Goal: Task Accomplishment & Management: Manage account settings

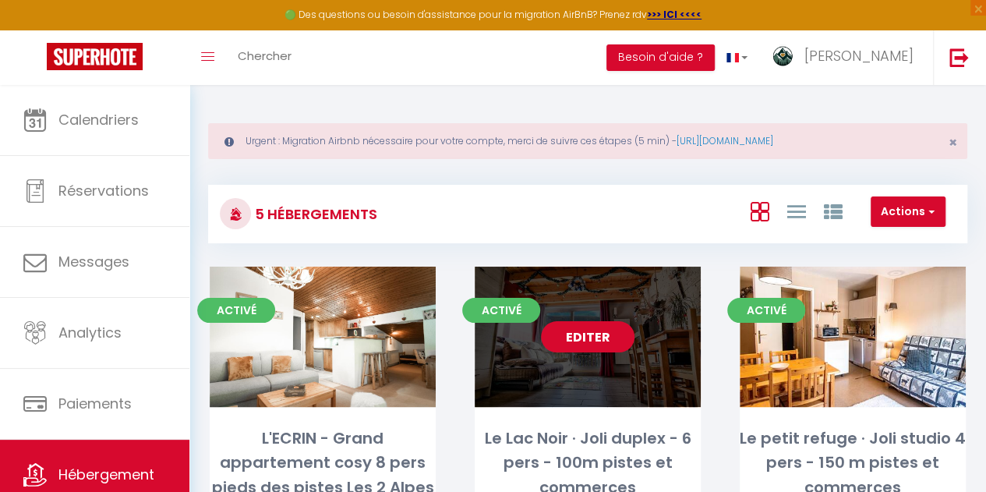
click at [594, 338] on link "Editer" at bounding box center [588, 336] width 94 height 31
click at [620, 343] on link "Editer" at bounding box center [588, 336] width 94 height 31
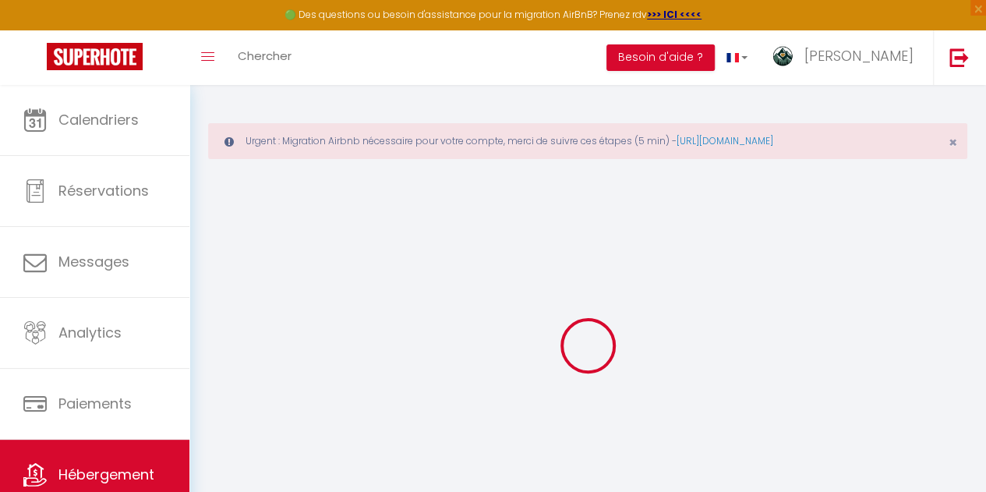
type input "Oups ! Les dates sélectionnées sont indisponibles."
type textarea "Malheureusement les dates sélectionnées sont indisponibles. Nous vous invitons …"
type input "45.015222"
type input "6.123889"
checkbox input "true"
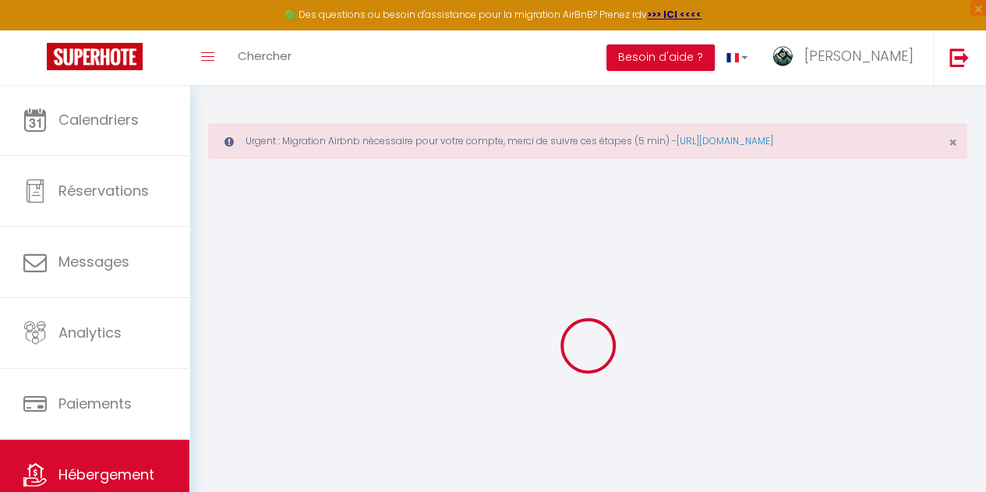
checkbox input "true"
checkbox input "false"
select select
checkbox input "false"
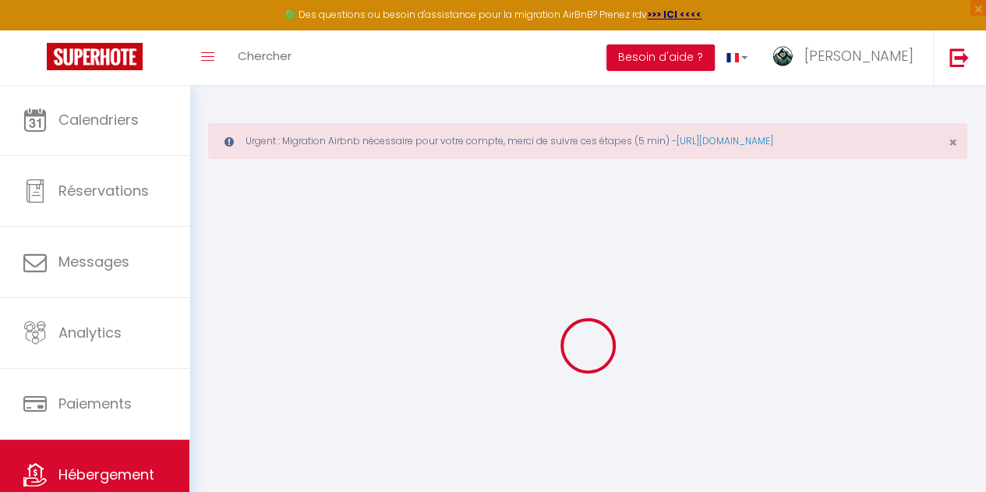
checkbox input "false"
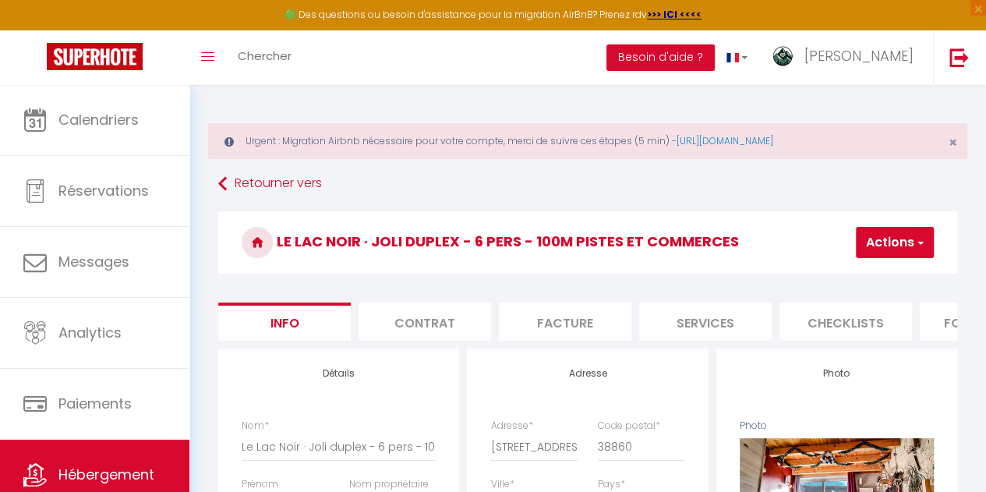
select select
checkbox input "false"
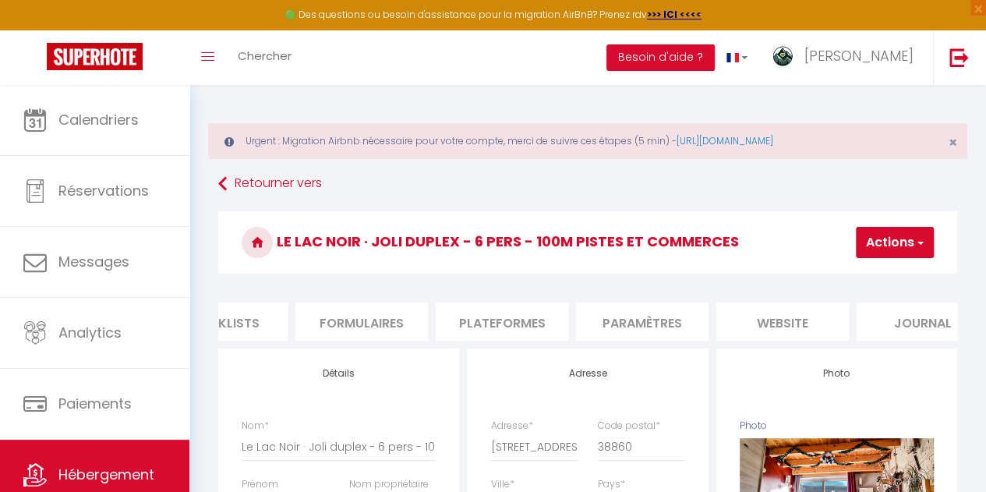
click at [787, 327] on li "website" at bounding box center [782, 321] width 132 height 38
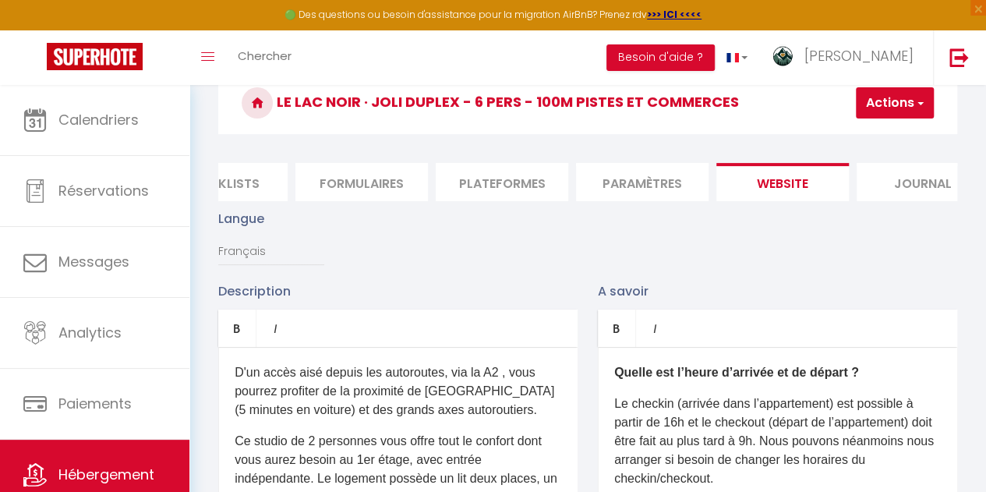
scroll to position [104, 0]
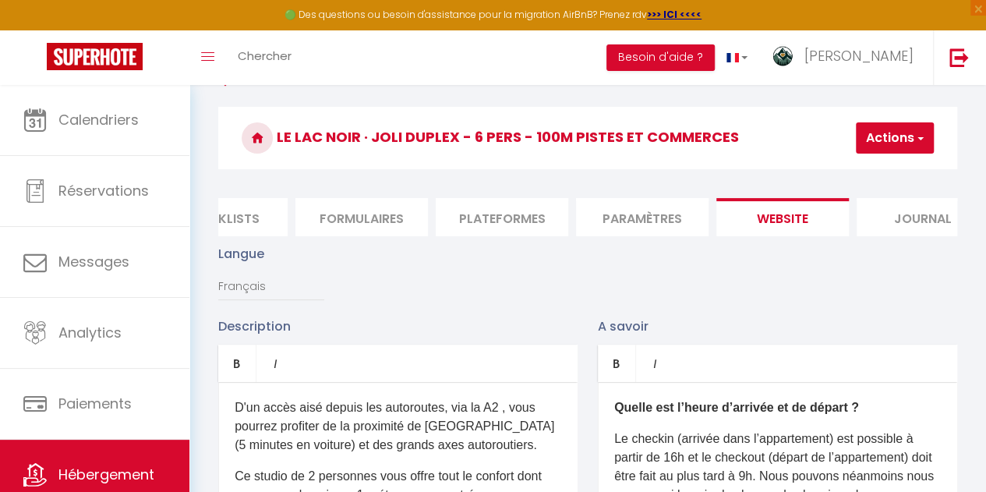
click at [892, 143] on button "Actions" at bounding box center [895, 137] width 78 height 31
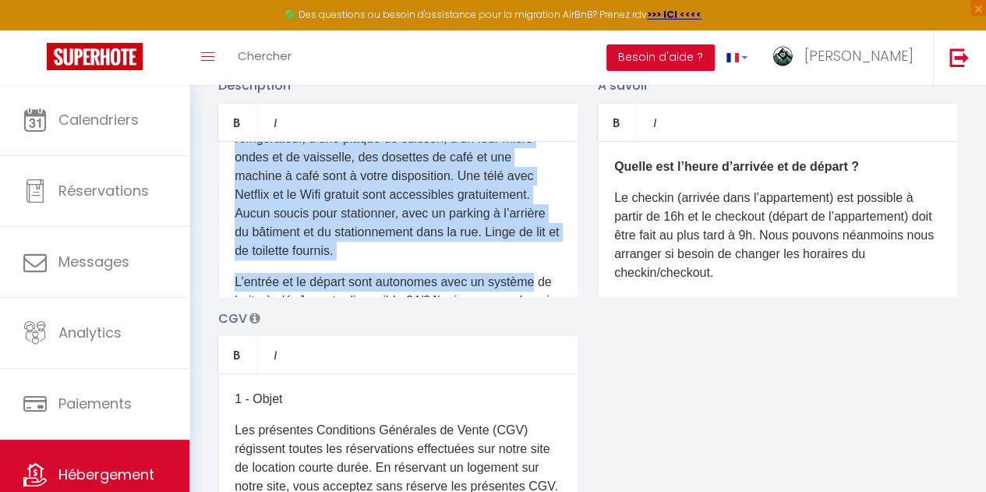
scroll to position [272, 0]
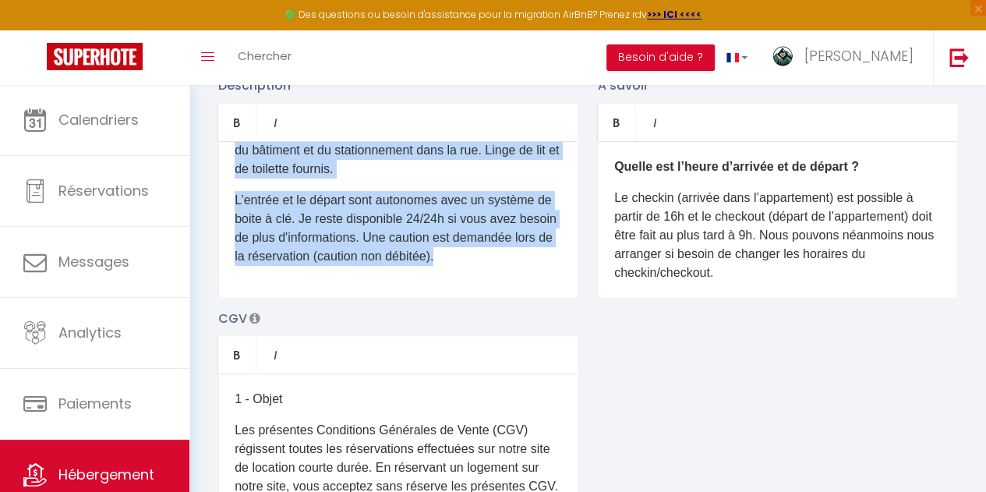
drag, startPoint x: 231, startPoint y: 168, endPoint x: 565, endPoint y: 325, distance: 369.2
click at [565, 325] on div "Description Bold Italic Rich text editor D'un accès aisé depuis les autoroutes,…" at bounding box center [587, 302] width 759 height 453
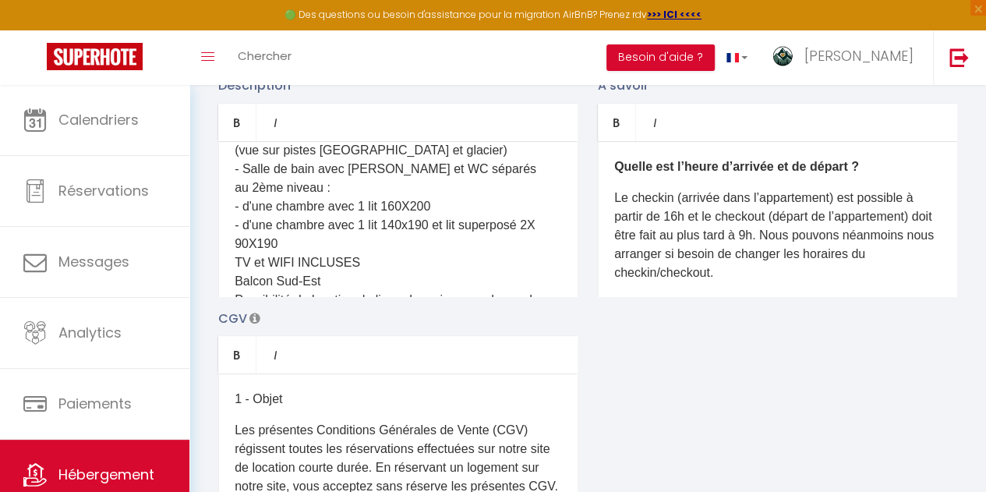
scroll to position [0, 0]
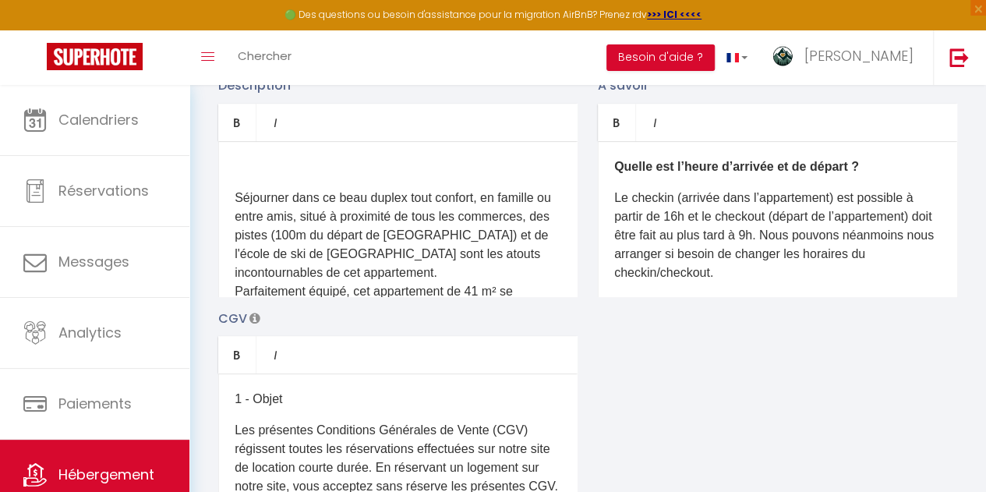
click at [235, 205] on p "Séjourner dans ce beau duplex tout confort, en famille ou entre amis, situé à p…" at bounding box center [398, 394] width 327 height 411
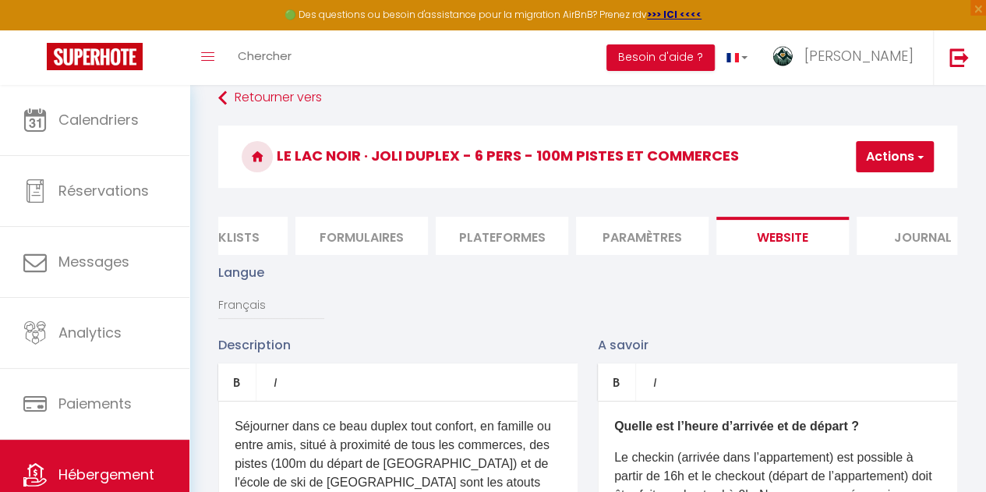
scroll to position [51, 0]
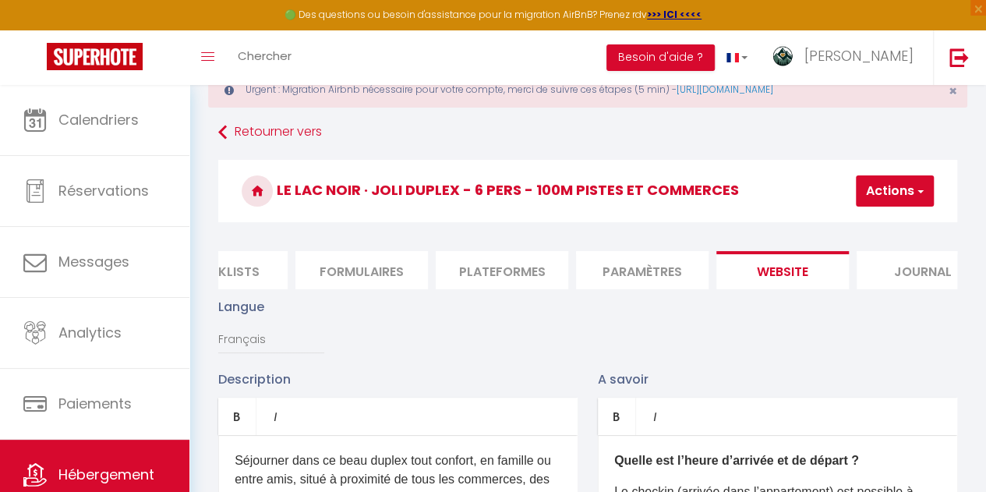
click at [875, 203] on div "Le Lac Noir · Joli duplex - 6 pers - 100m pistes et commerces Actions Enregistr…" at bounding box center [587, 195] width 739 height 71
click at [875, 203] on button "Actions" at bounding box center [895, 190] width 78 height 31
click at [882, 228] on input "Enregistrer" at bounding box center [854, 225] width 58 height 16
checkbox input "true"
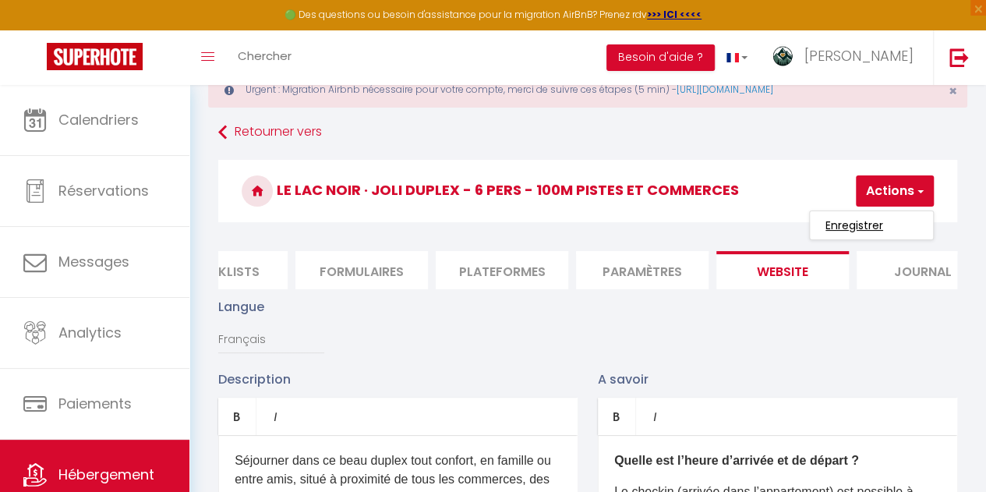
checkbox input "false"
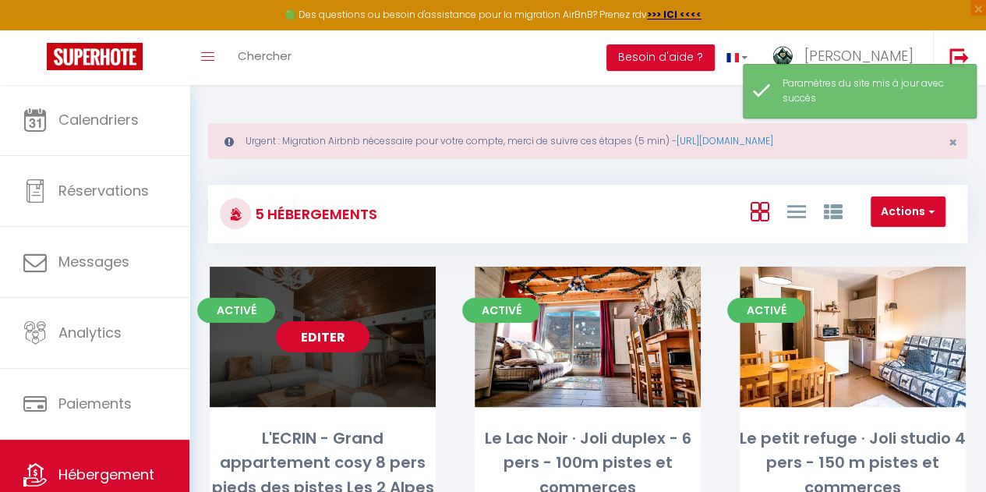
click at [346, 345] on link "Editer" at bounding box center [323, 336] width 94 height 31
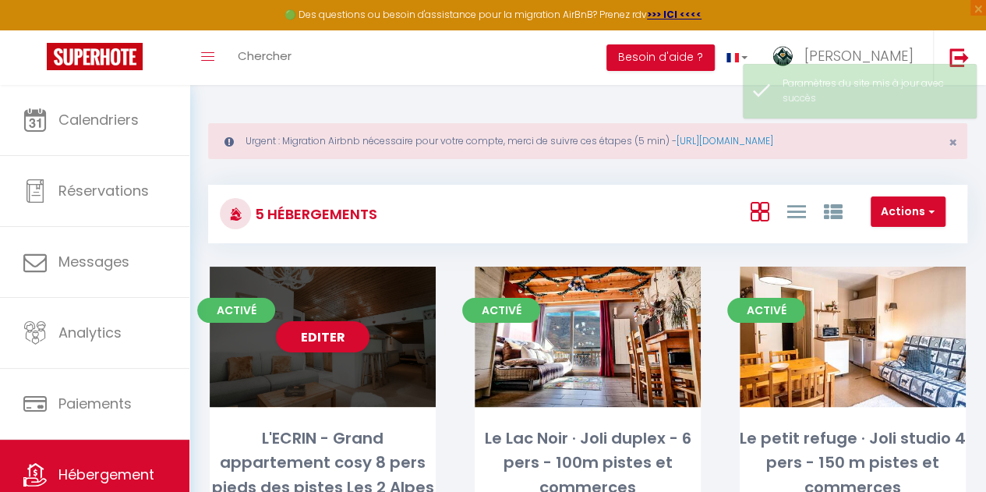
click at [305, 378] on div "Editer" at bounding box center [323, 337] width 226 height 140
select select "3"
select select "2"
select select "1"
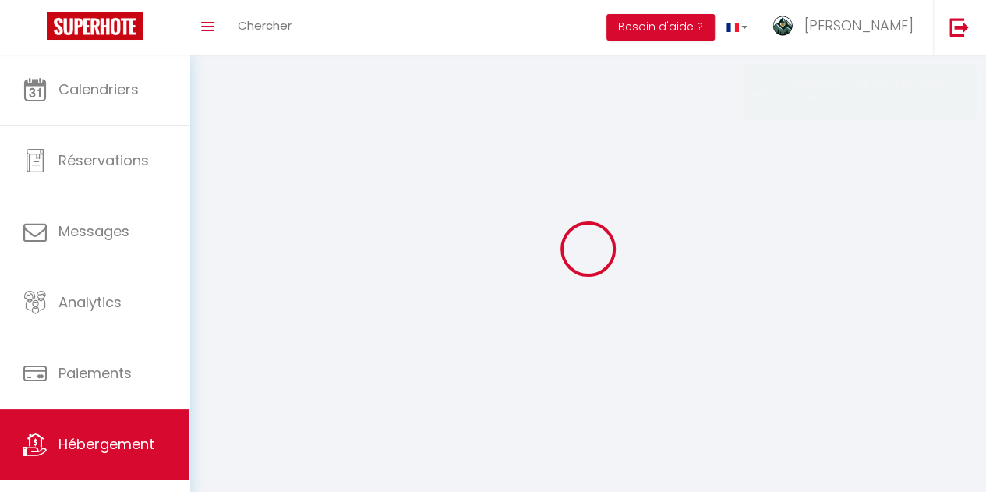
select select
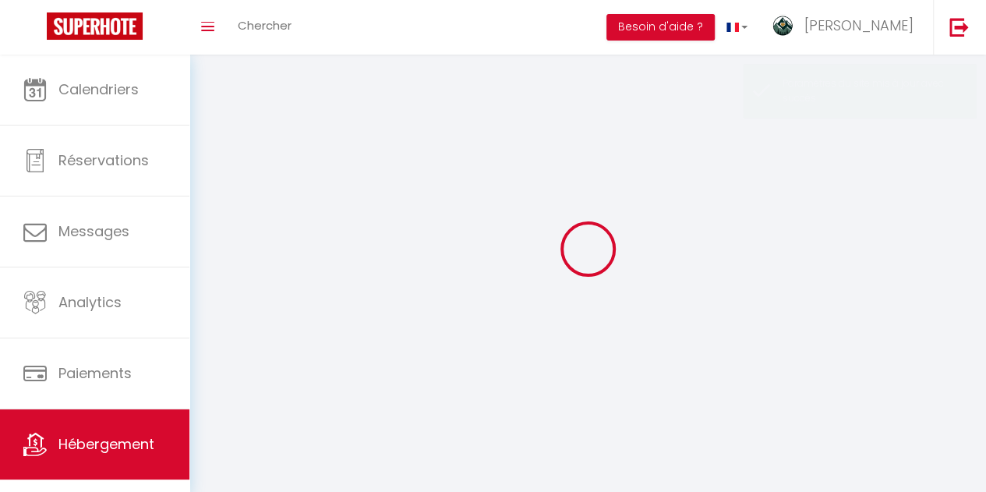
select select
checkbox input "false"
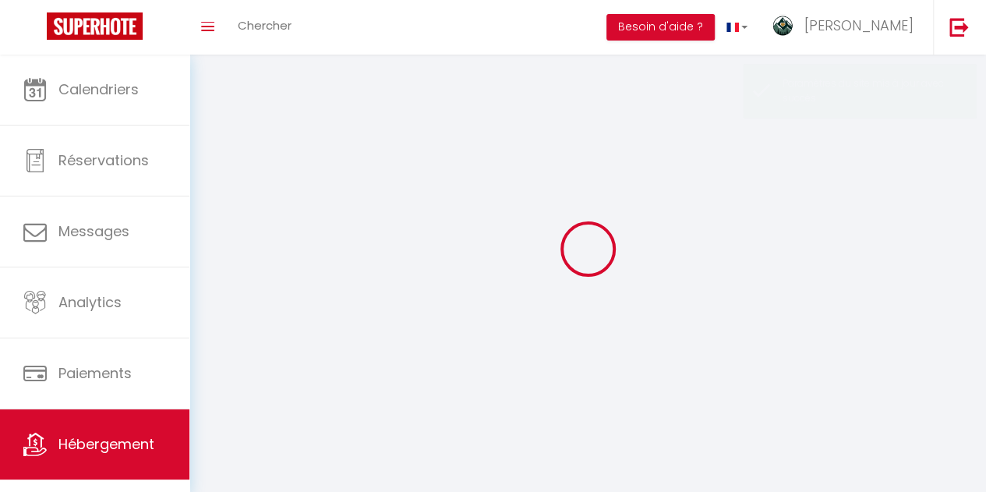
select select
select select "28"
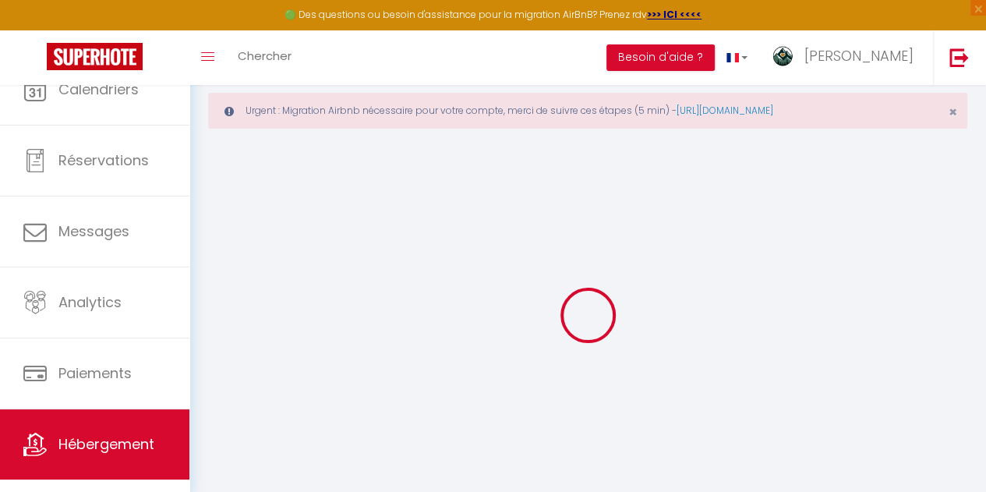
select select
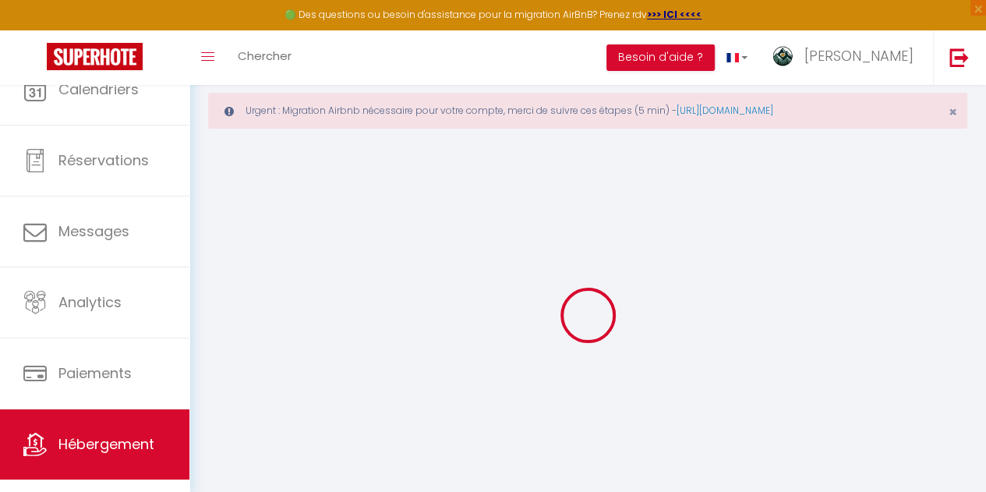
select select
checkbox input "false"
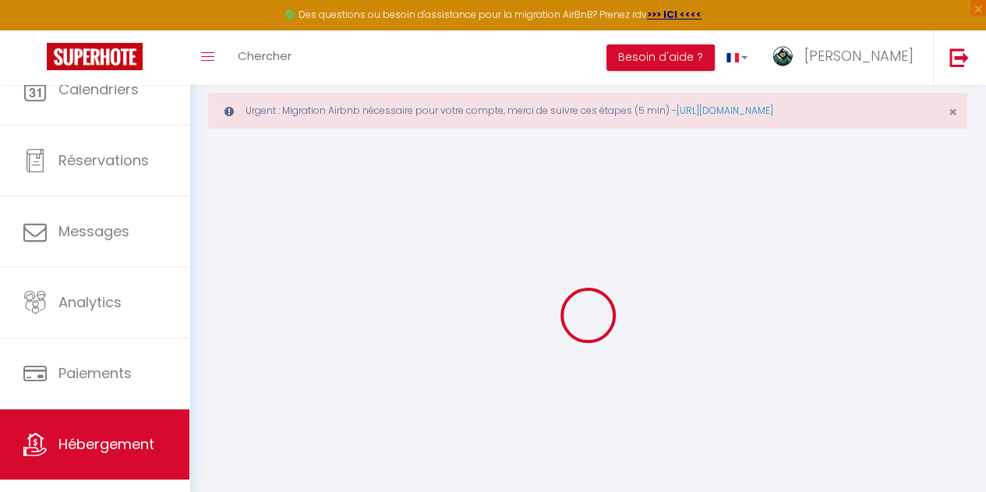
select select
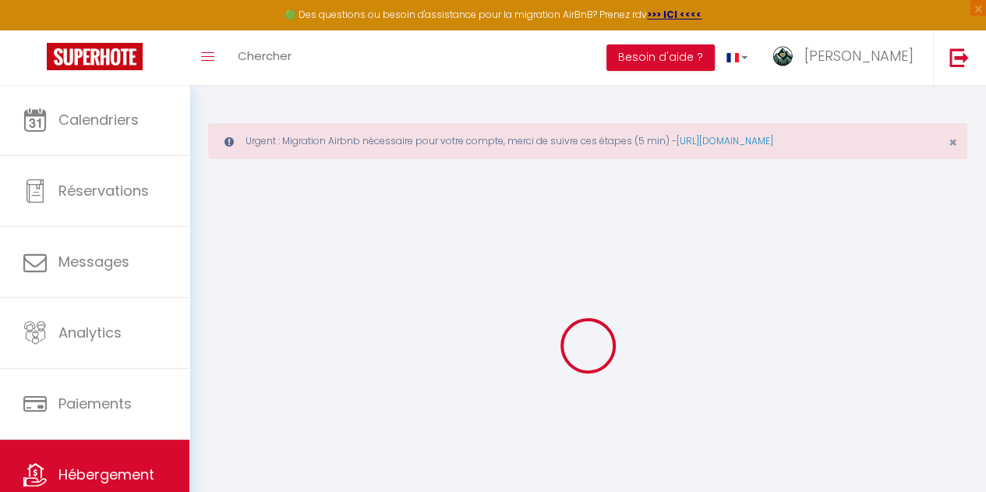
select select
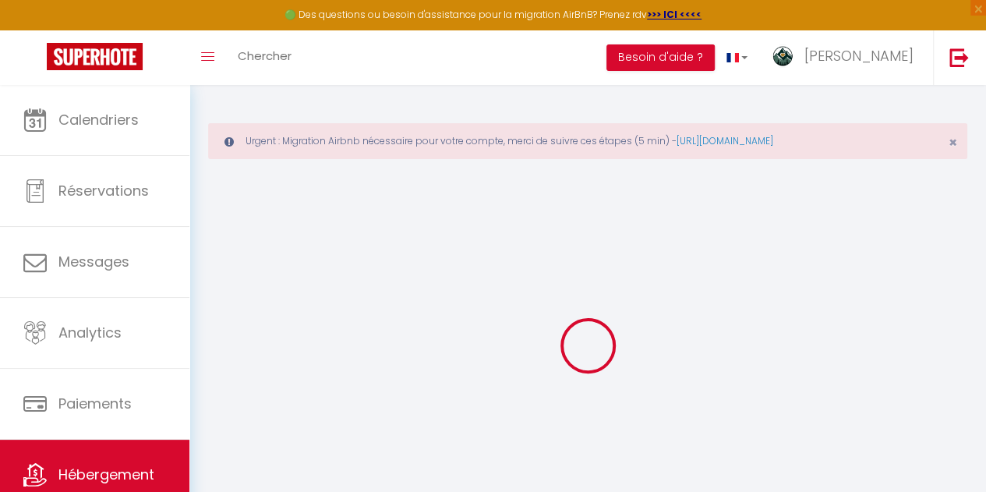
select select
checkbox input "false"
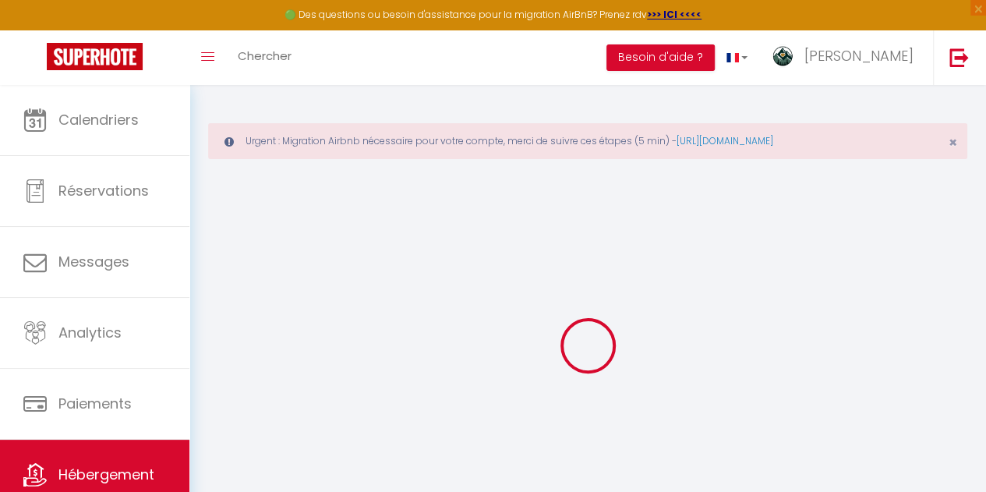
select select
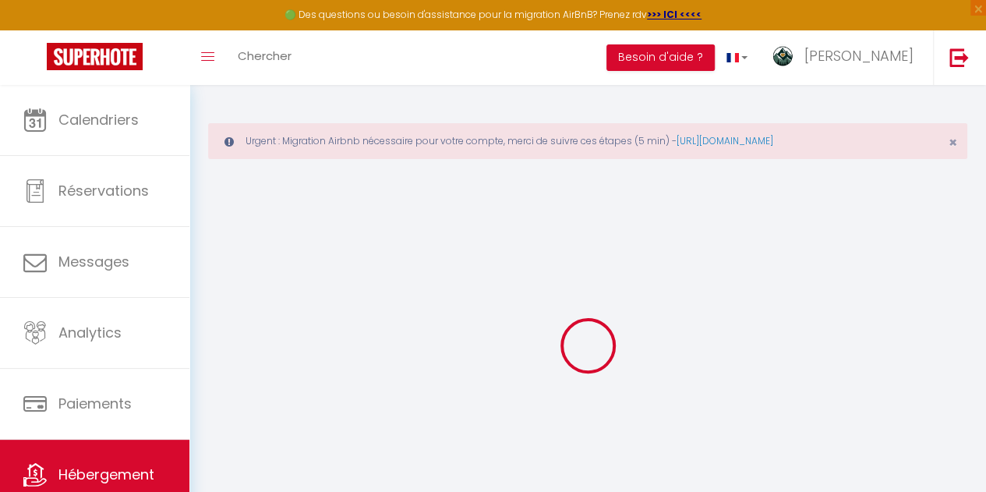
select select
checkbox input "false"
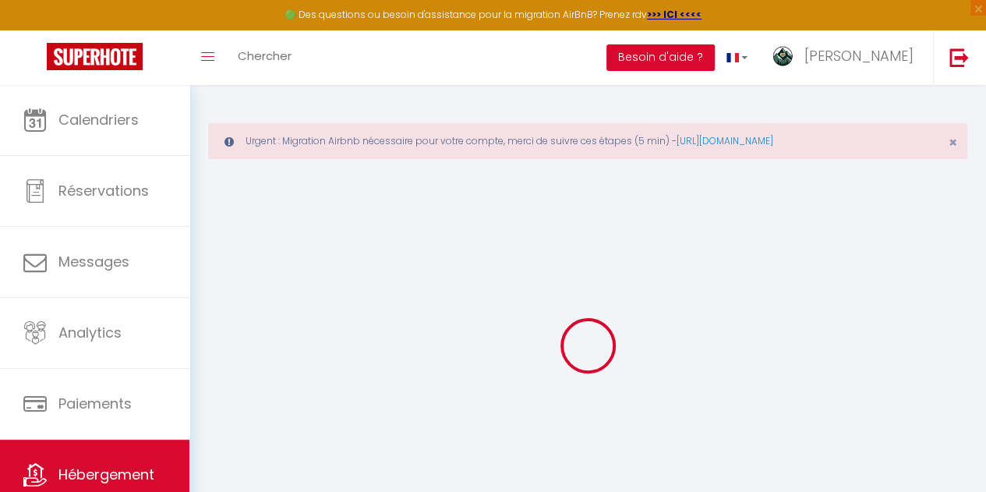
checkbox input "false"
select select
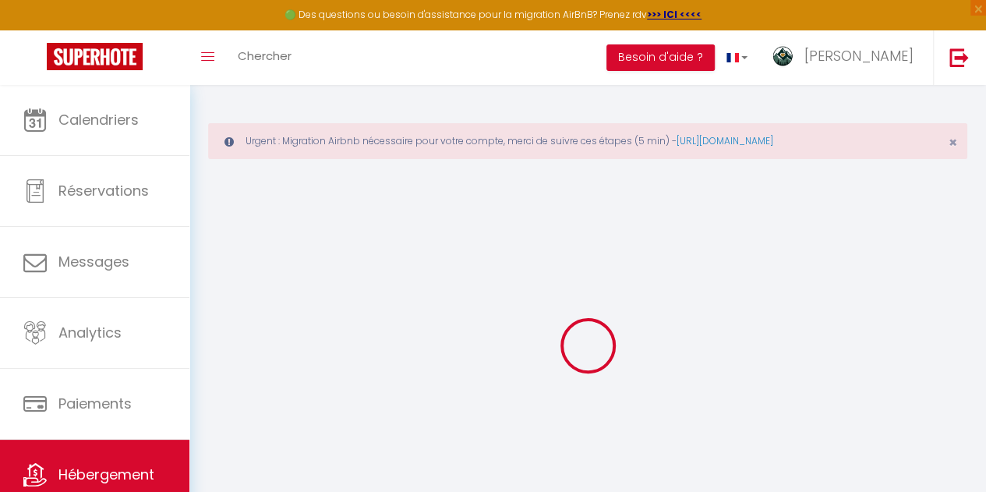
select select
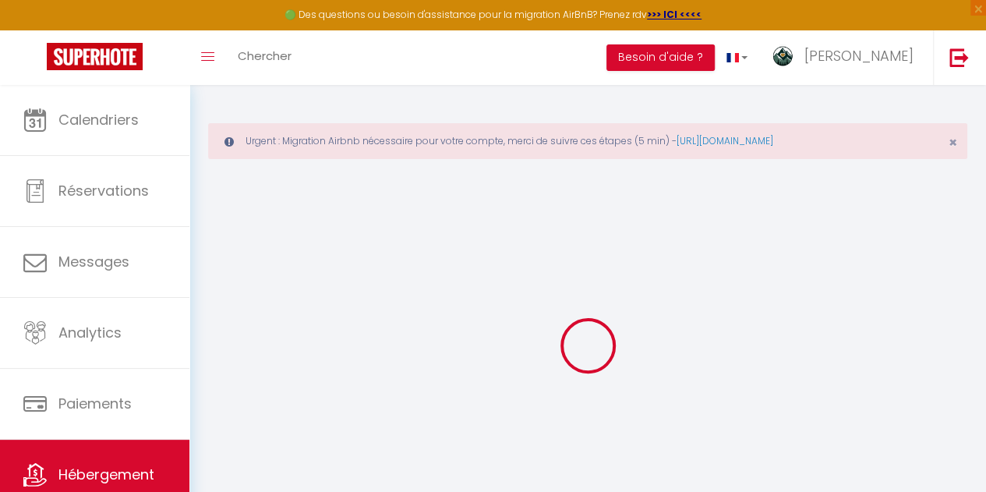
checkbox input "false"
select select
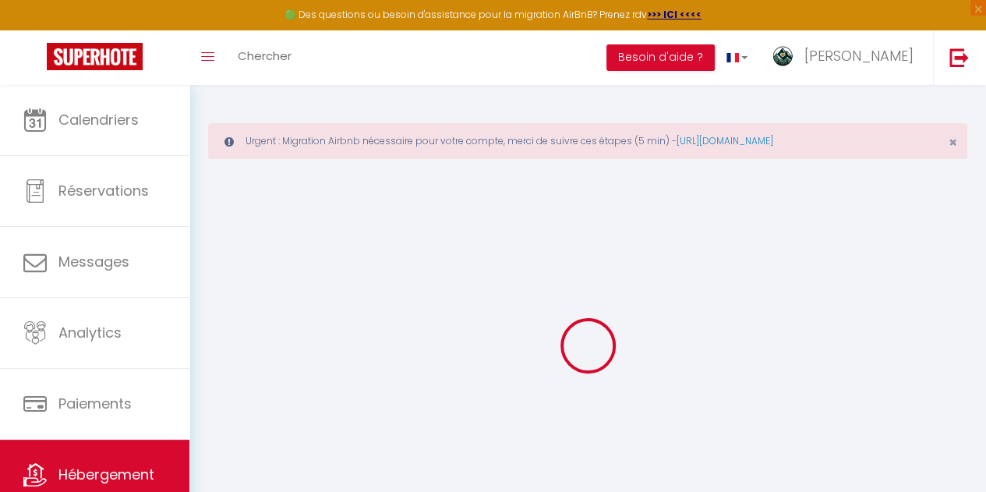
select select
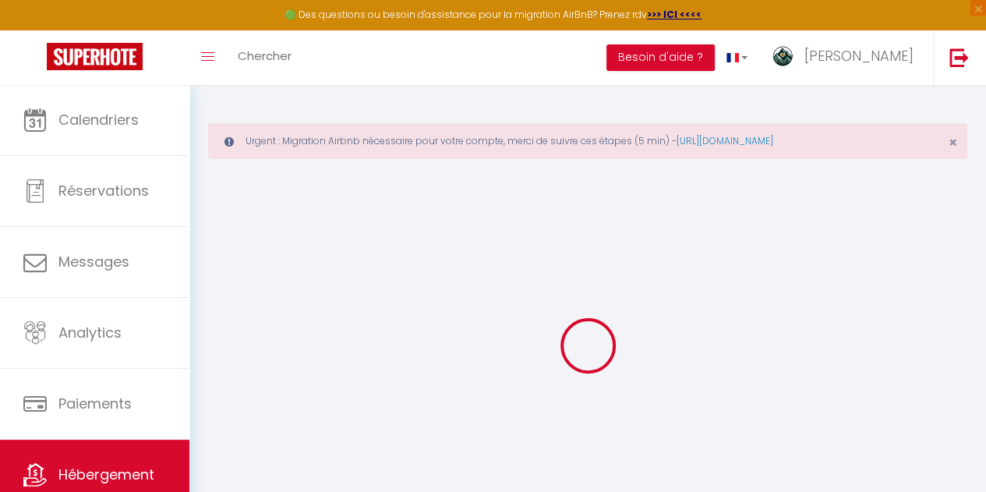
select select
checkbox input "false"
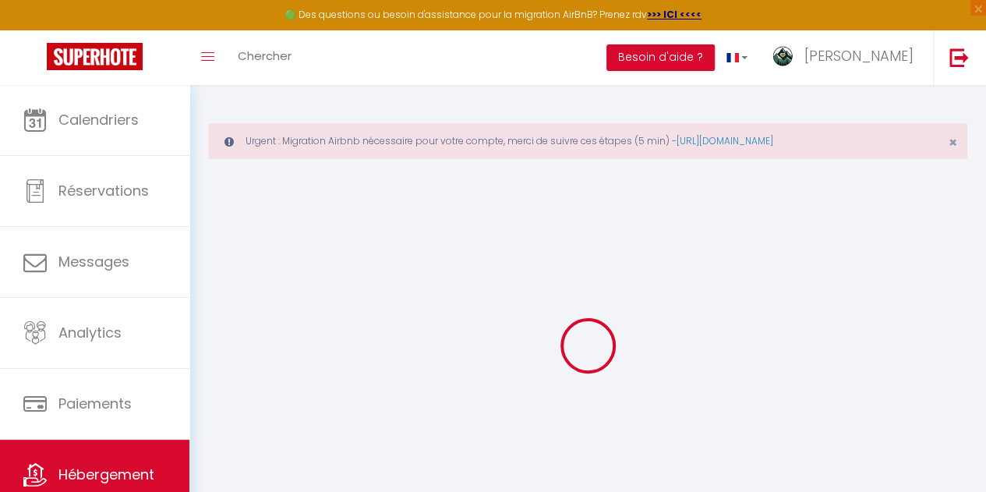
checkbox input "false"
select select
type input "L'ECRIN - Grand appartement cosy 8 pers pieds des pistes Les 2 Alpes"
select select "8"
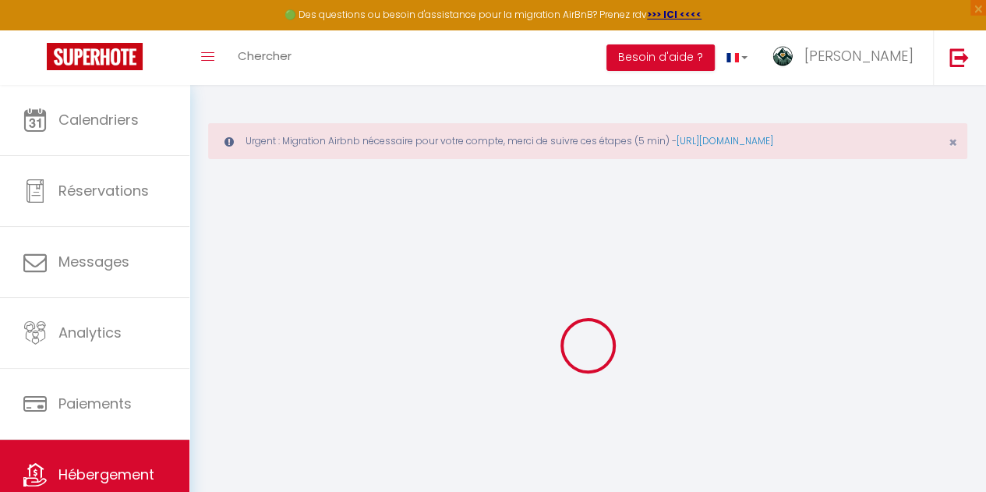
select select "4"
select select "2"
type input "162"
select select
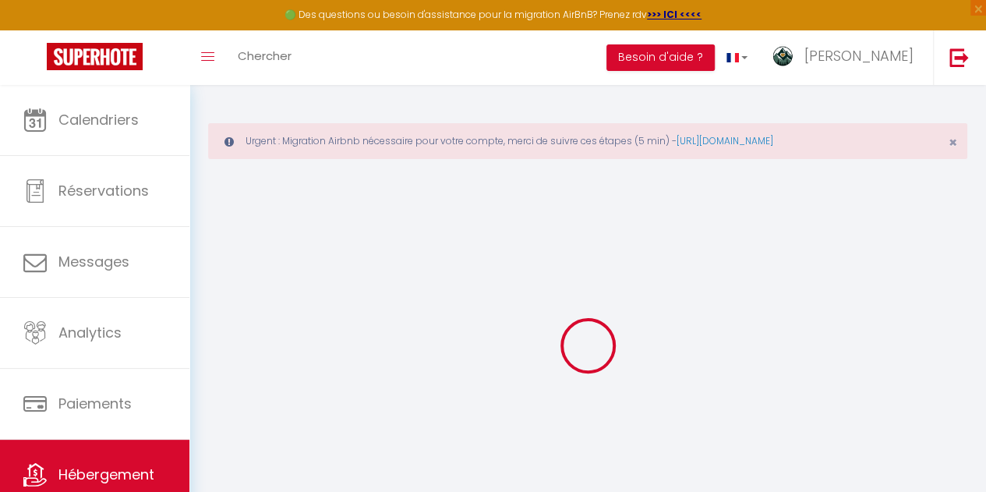
select select
type input "Impasse du Prapelier"
type input "38860"
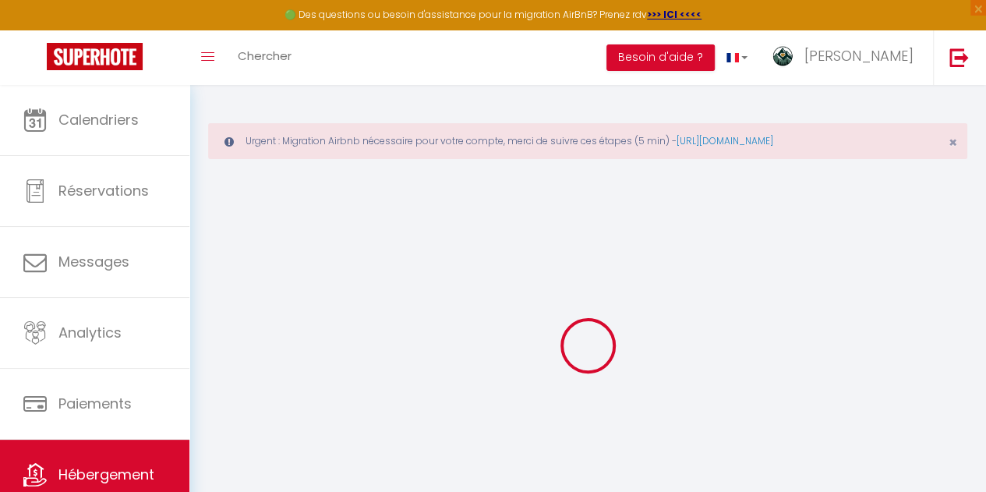
type input "Les 2 Alpes"
type input "[EMAIL_ADDRESS][DOMAIN_NAME]"
select select
checkbox input "false"
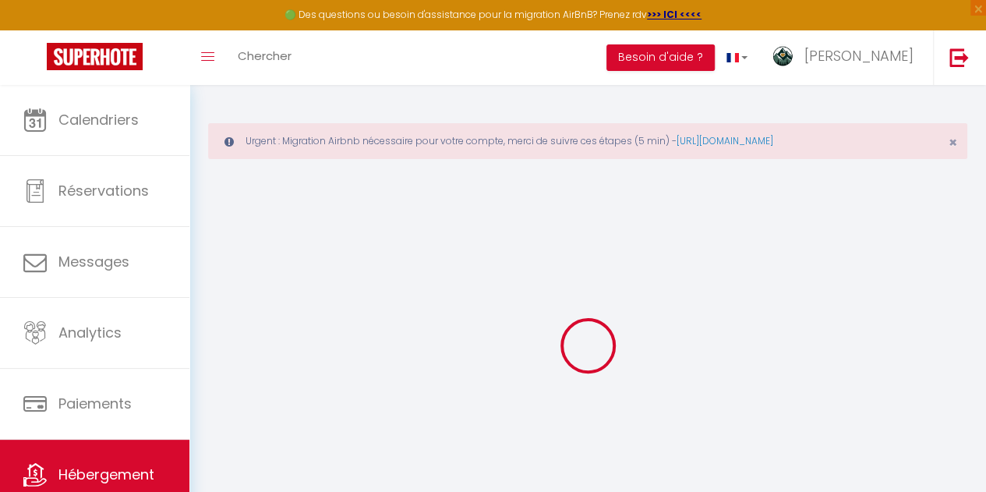
checkbox input "false"
type input "0"
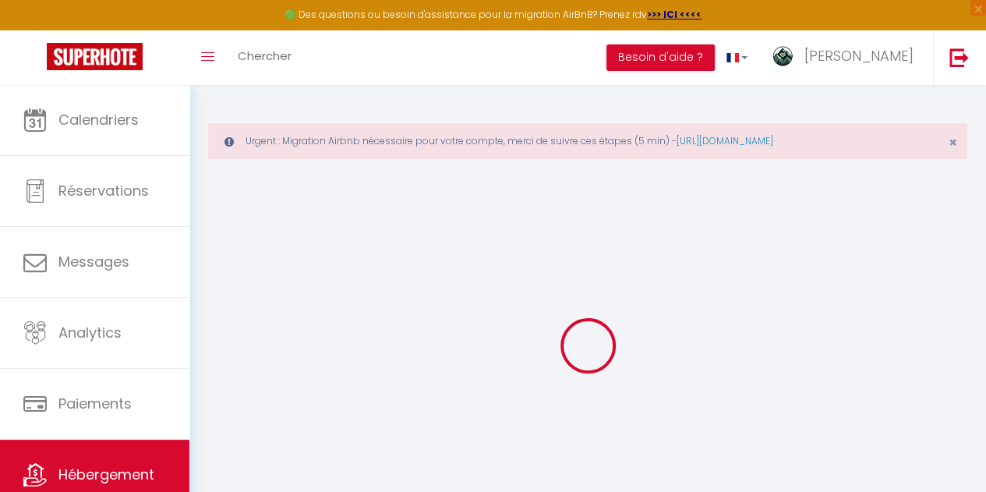
type input "0"
select select
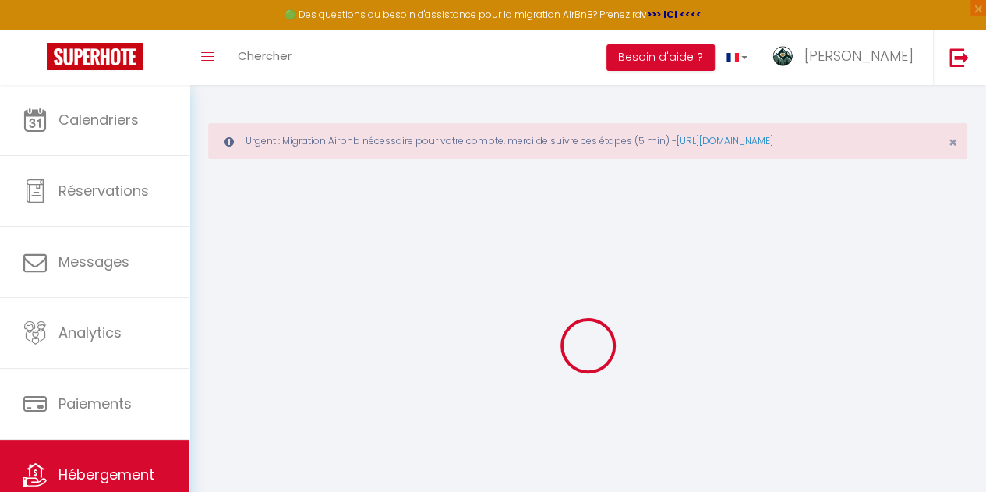
select select
checkbox input "false"
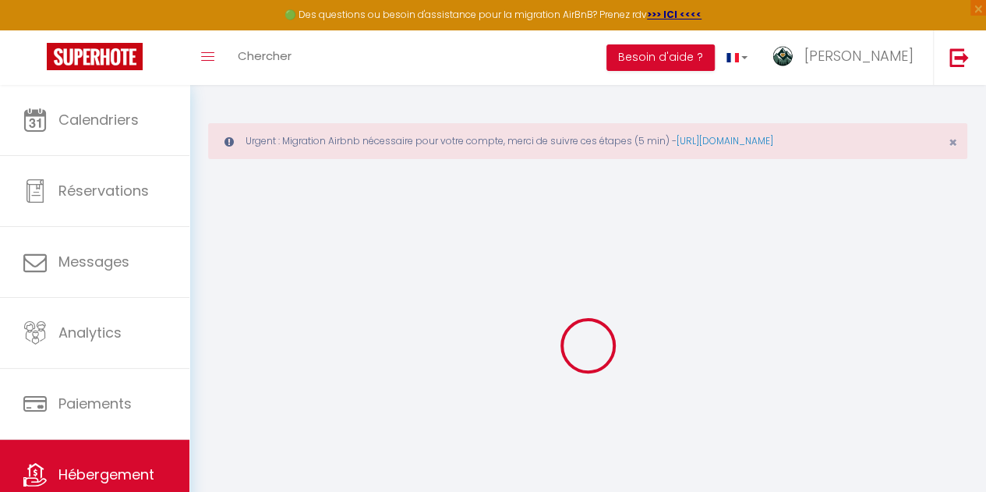
checkbox input "false"
select select
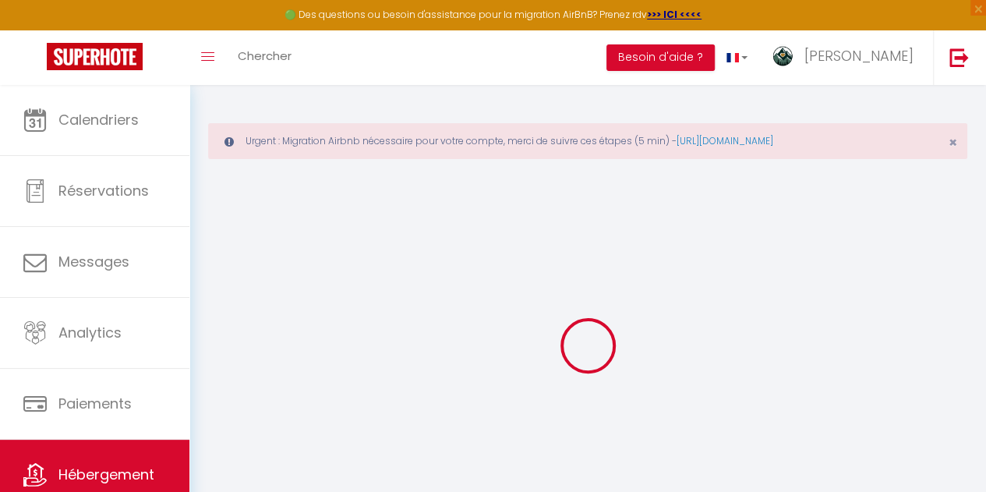
select select
checkbox input "false"
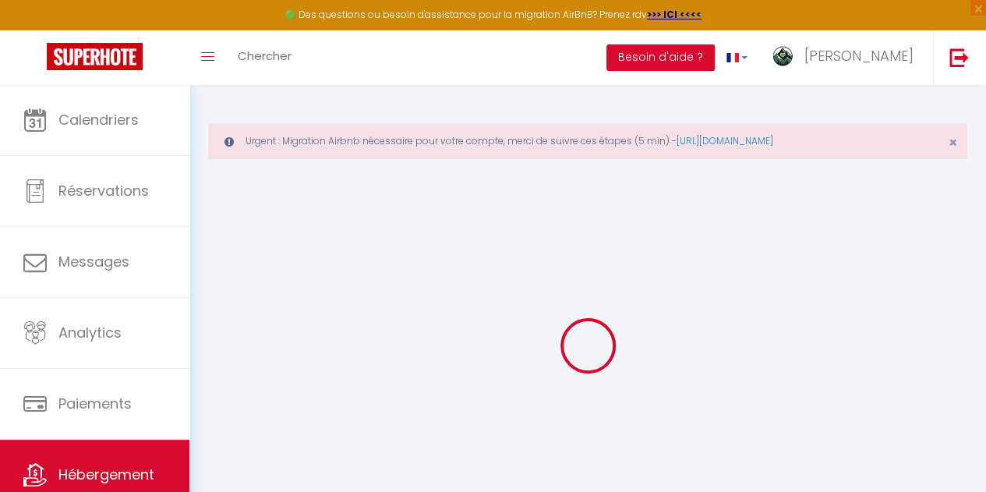
checkbox input "false"
select select
checkbox input "false"
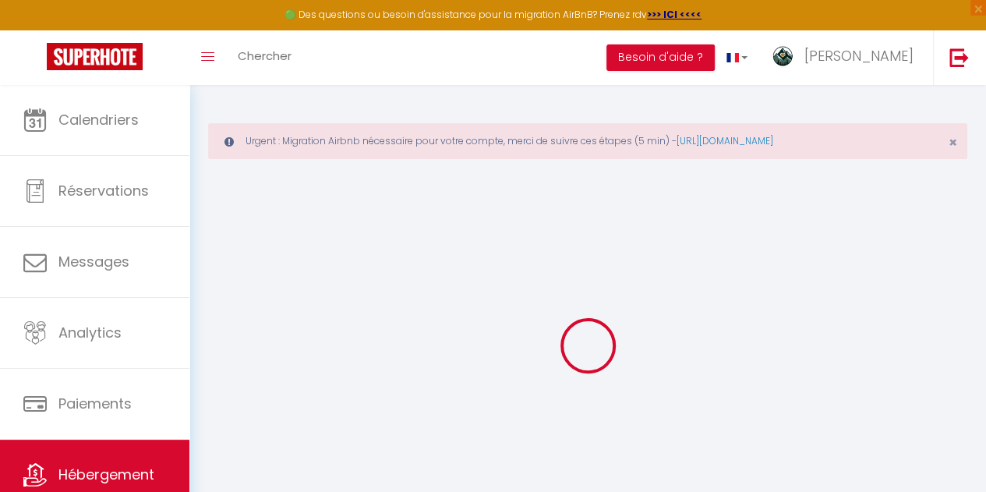
checkbox input "false"
select select "15:00"
select select "23:45"
select select "11:00"
select select "30"
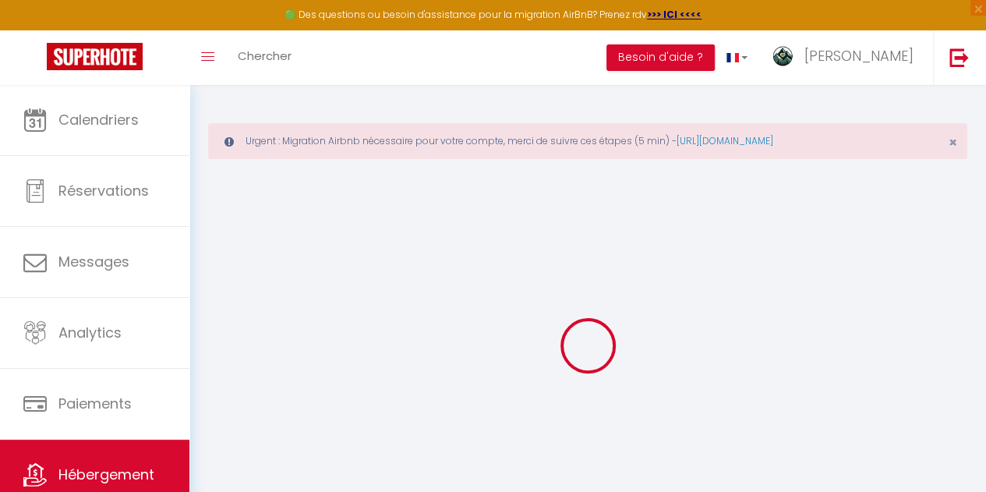
select select "120"
select select
checkbox input "false"
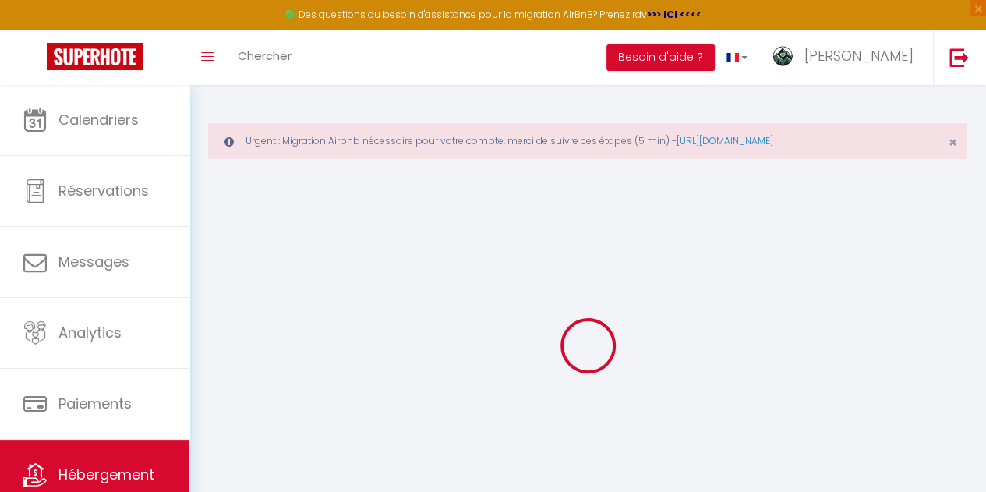
checkbox input "false"
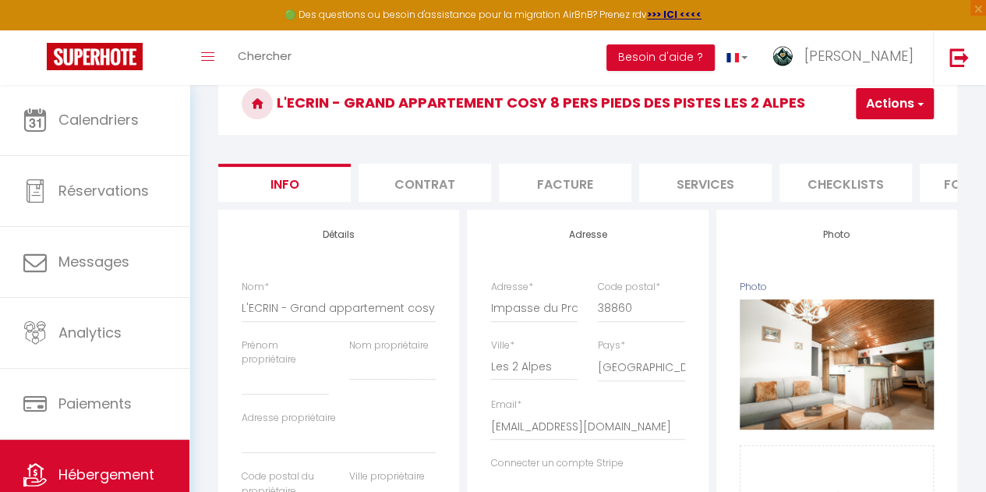
scroll to position [140, 0]
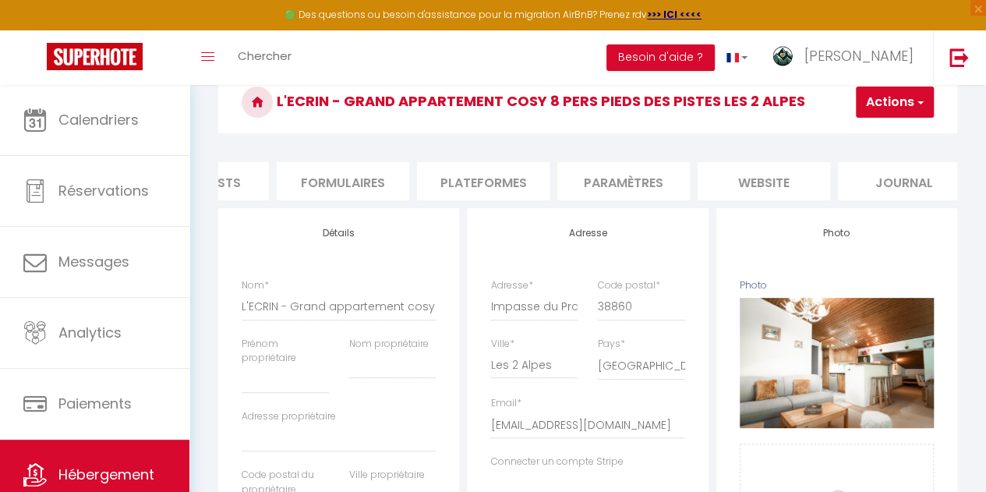
scroll to position [0, 664]
click at [756, 186] on li "website" at bounding box center [742, 181] width 132 height 38
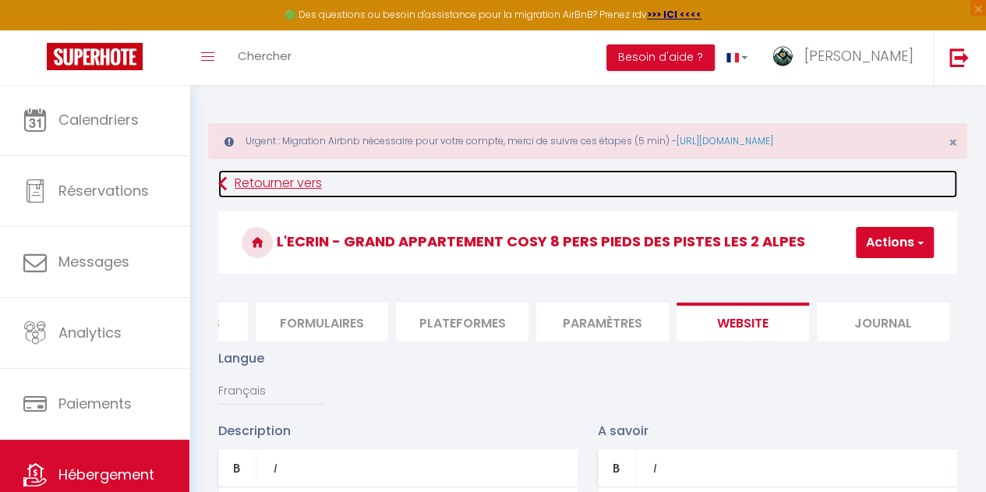
click at [295, 180] on link "Retourner vers" at bounding box center [587, 184] width 739 height 28
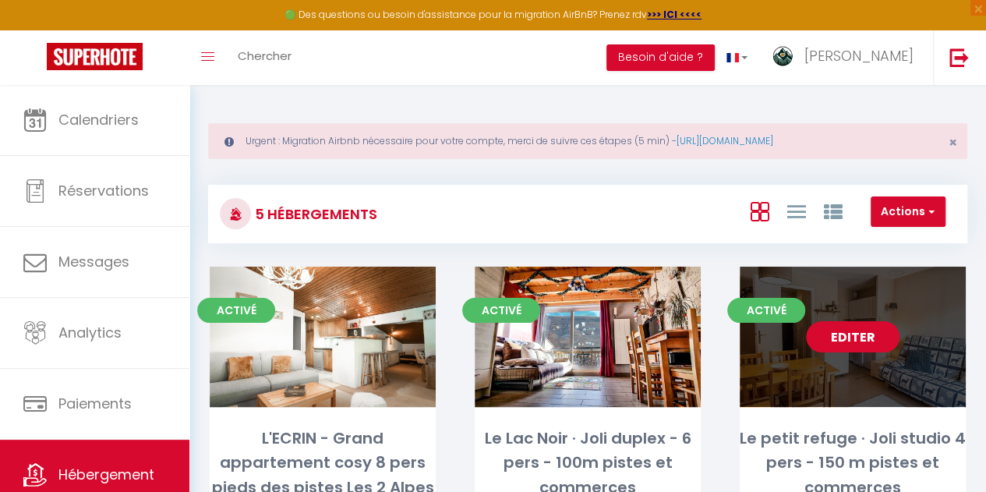
click at [881, 331] on link "Editer" at bounding box center [853, 336] width 94 height 31
select select "3"
select select "2"
select select "1"
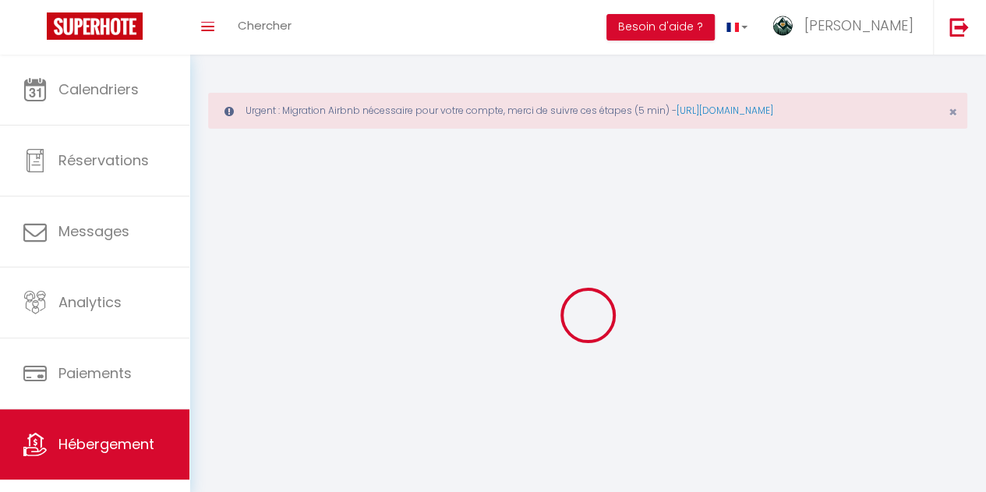
select select
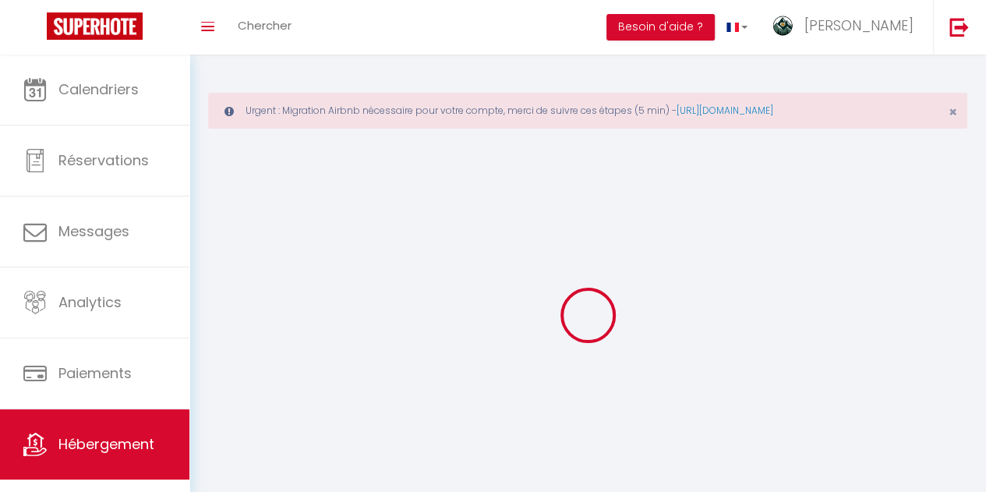
select select "1"
select select
checkbox input "false"
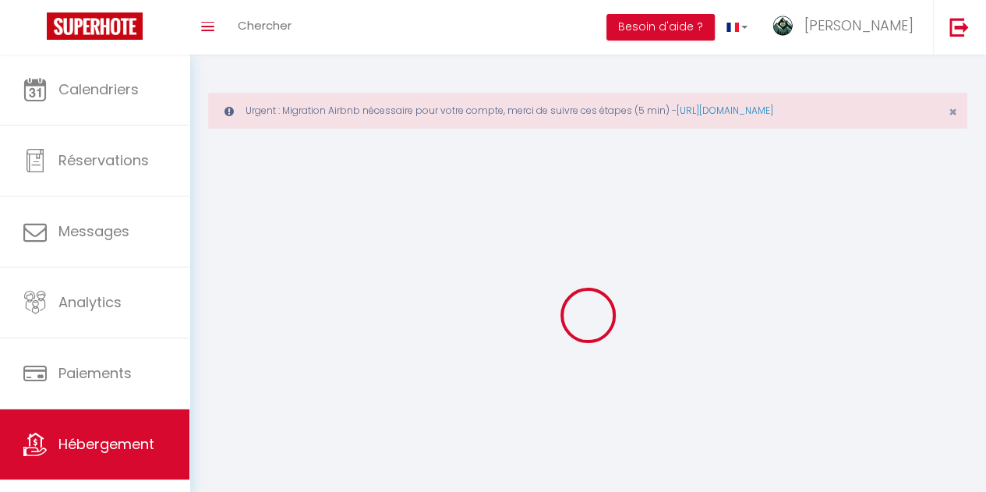
checkbox input "false"
select select "28"
select select
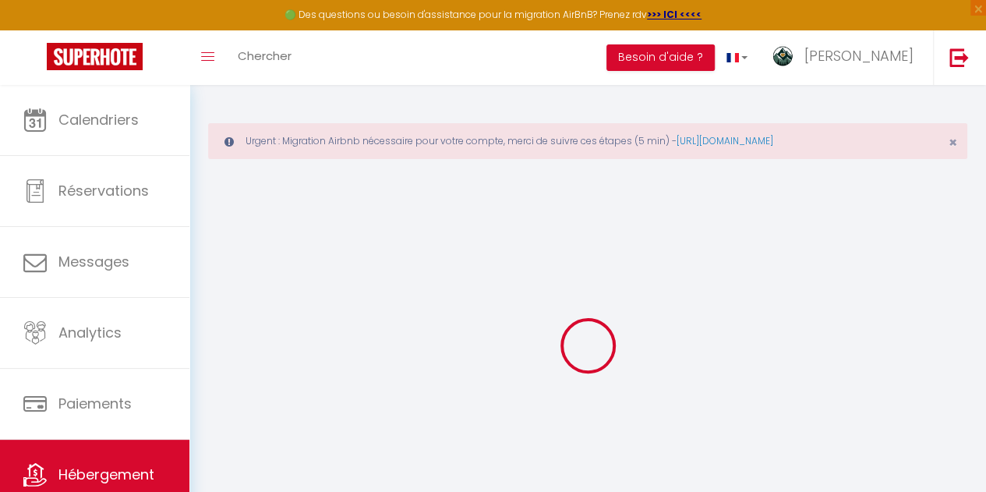
select select
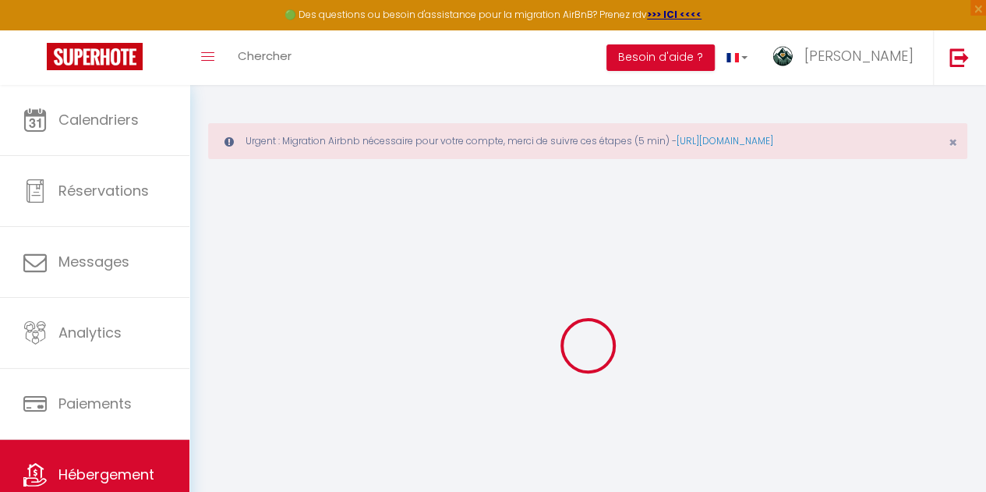
select select
checkbox input "false"
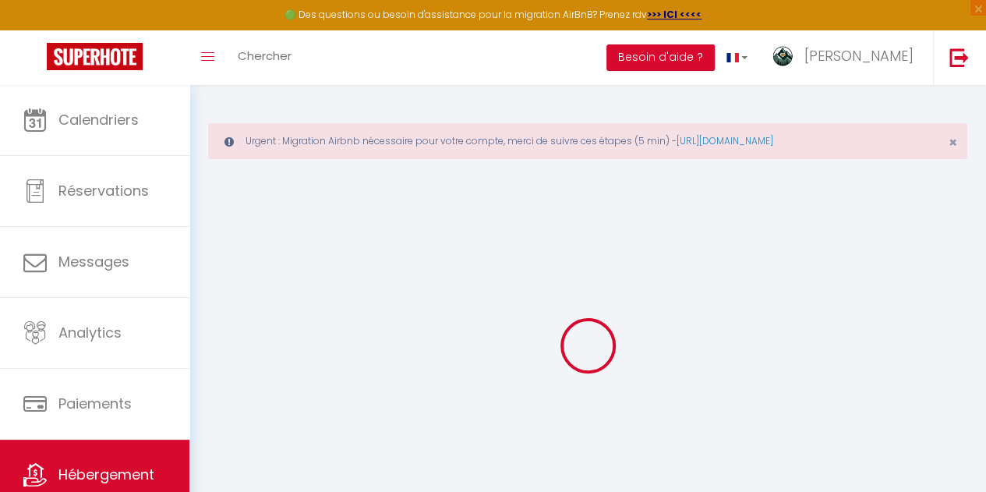
select select
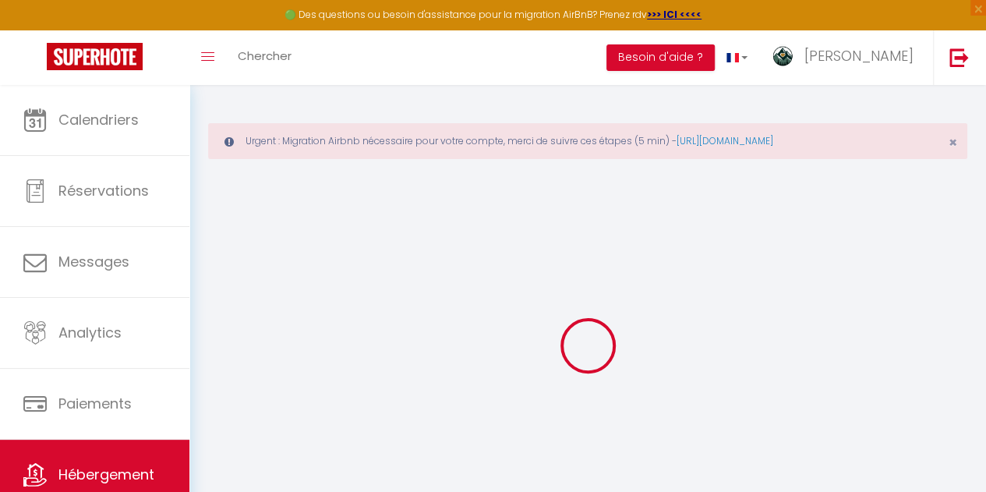
select select
checkbox input "false"
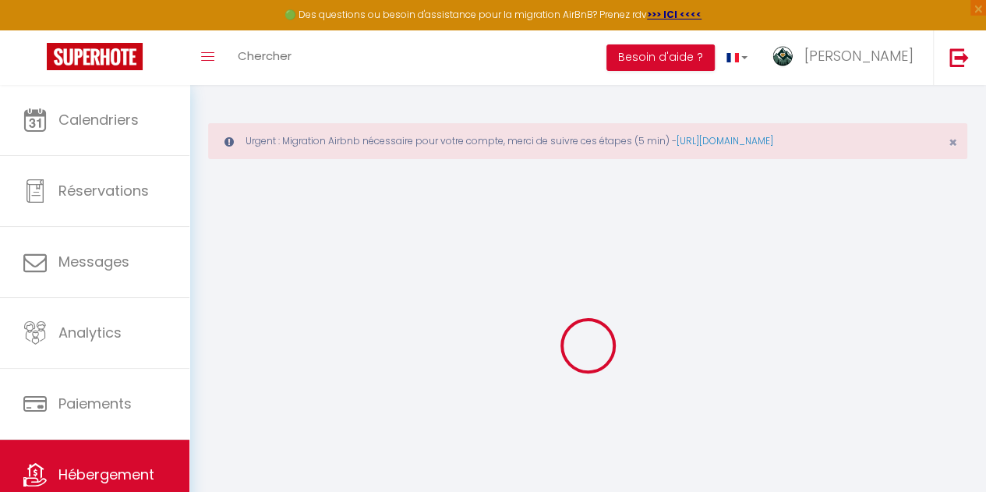
checkbox input "false"
select select
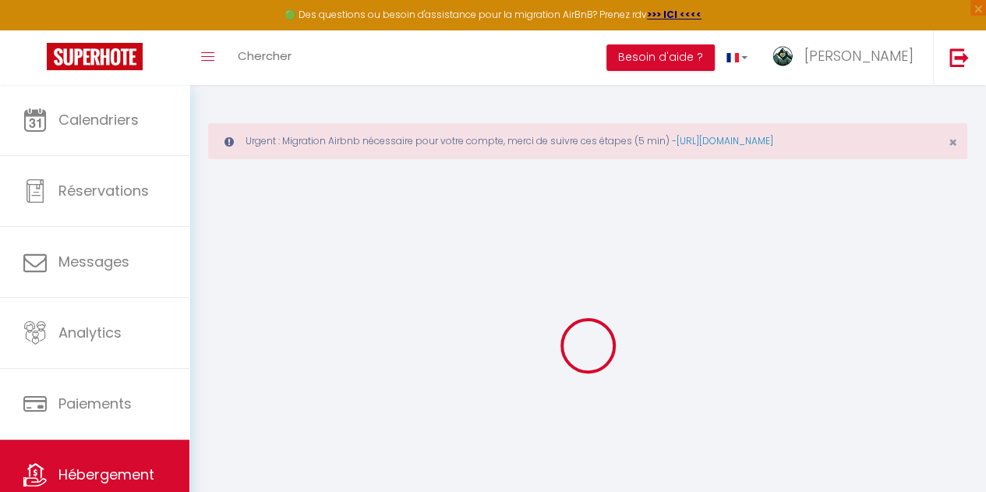
select select
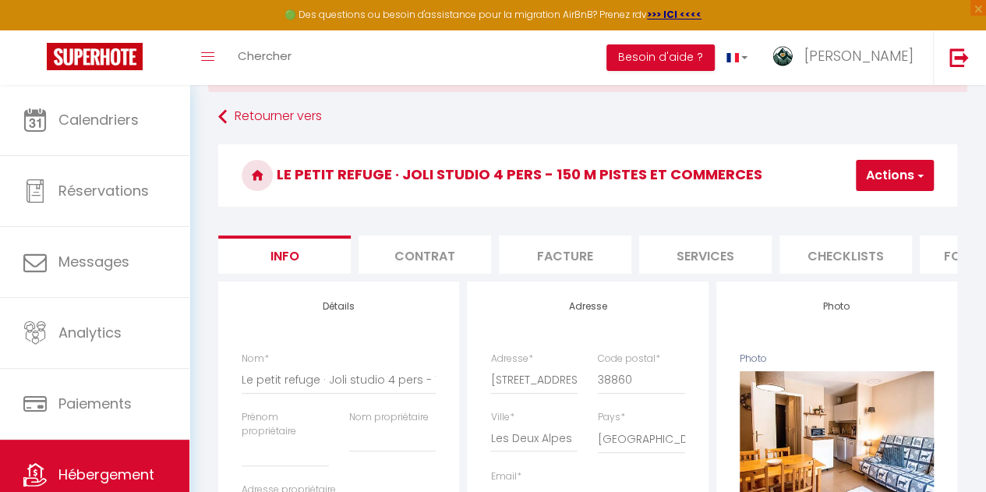
scroll to position [72, 0]
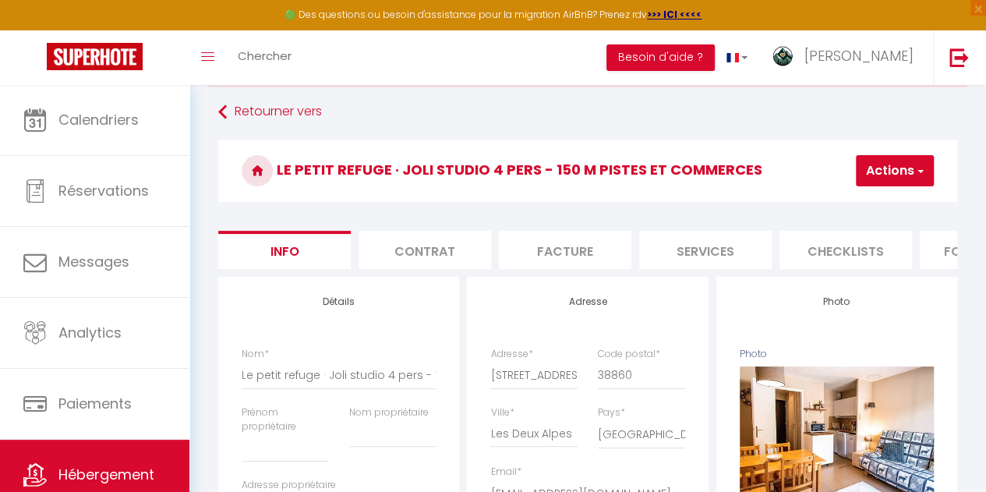
click at [828, 249] on li "website" at bounding box center [850, 250] width 132 height 38
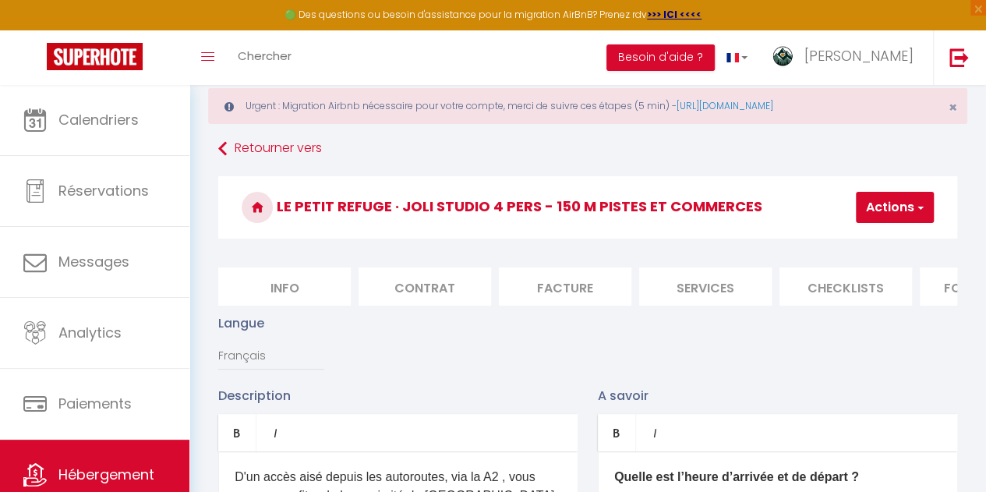
click at [275, 297] on li "Info" at bounding box center [284, 286] width 132 height 38
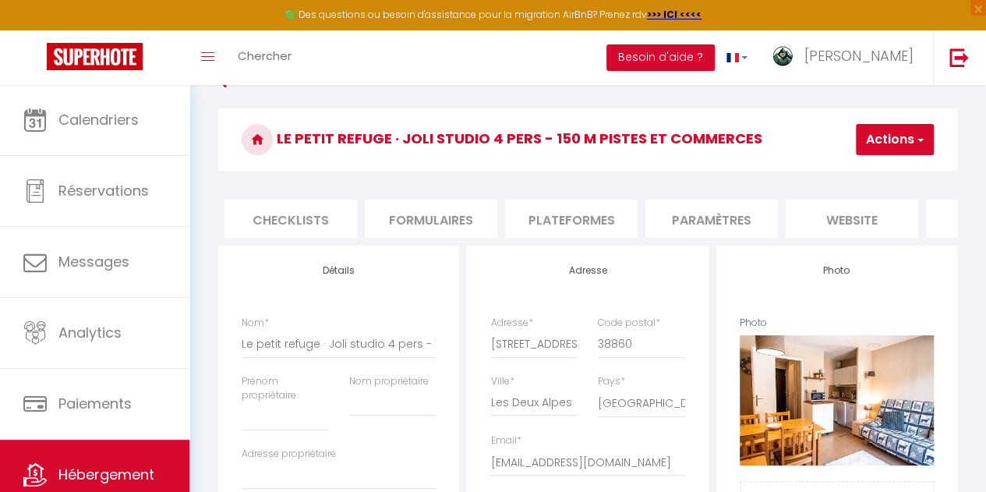
scroll to position [0, 565]
click at [856, 222] on li "website" at bounding box center [841, 219] width 132 height 38
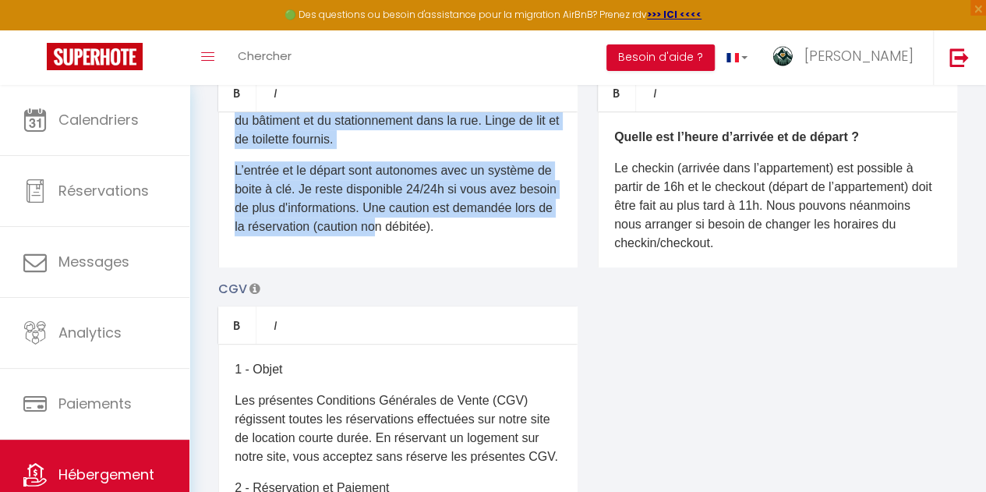
scroll to position [391, 0]
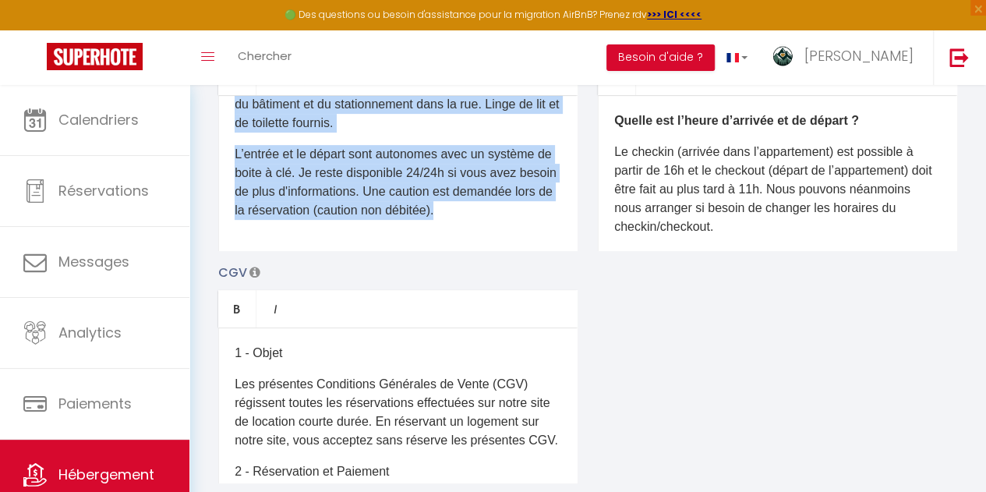
drag, startPoint x: 232, startPoint y: 415, endPoint x: 567, endPoint y: 294, distance: 355.7
click at [567, 294] on div "Description Bold Italic Rich text editor D'un accès aisé depuis les autoroutes,…" at bounding box center [587, 256] width 759 height 453
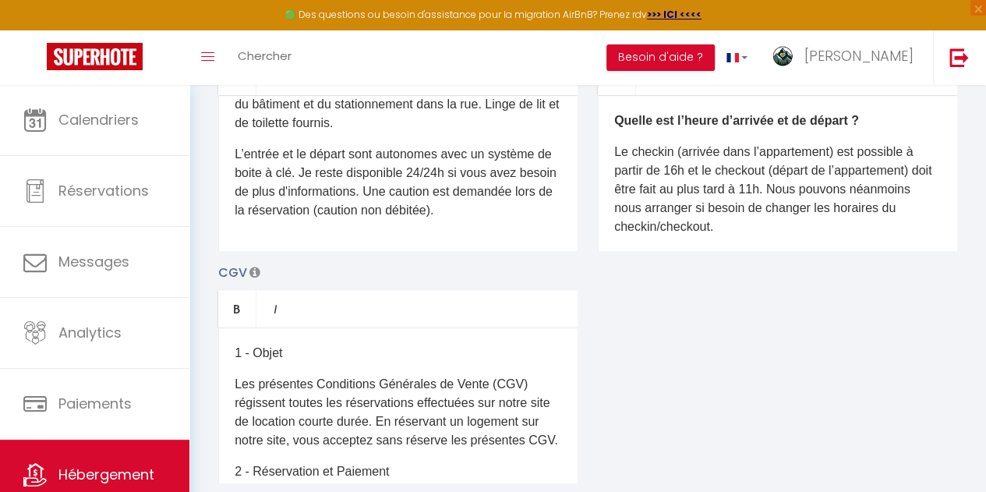
scroll to position [0, 0]
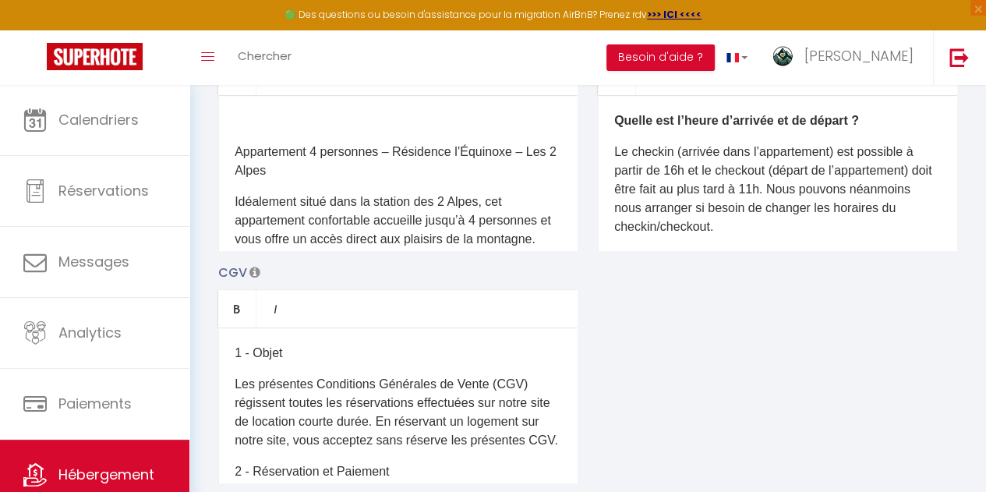
click at [235, 158] on p "Appartement 4 personnes – Résidence l’Équinoxe – Les 2 Alpes" at bounding box center [398, 161] width 327 height 37
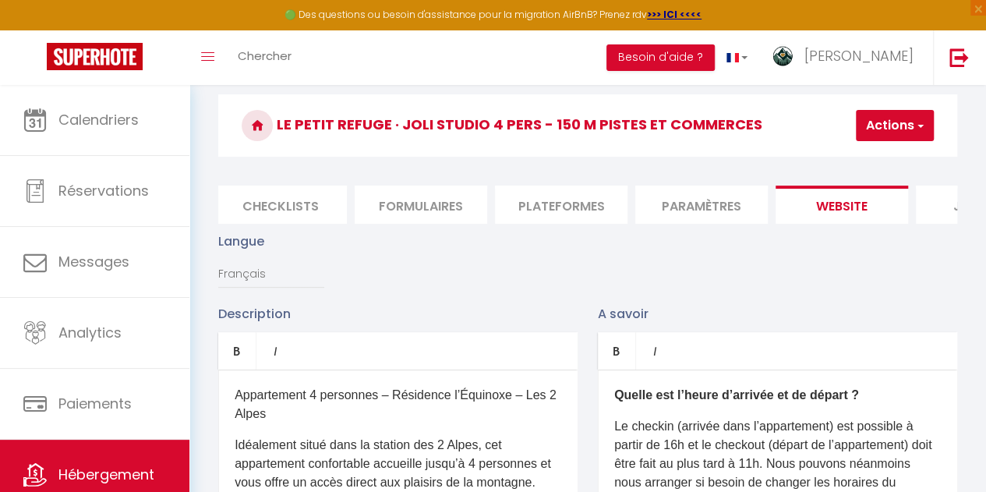
scroll to position [103, 0]
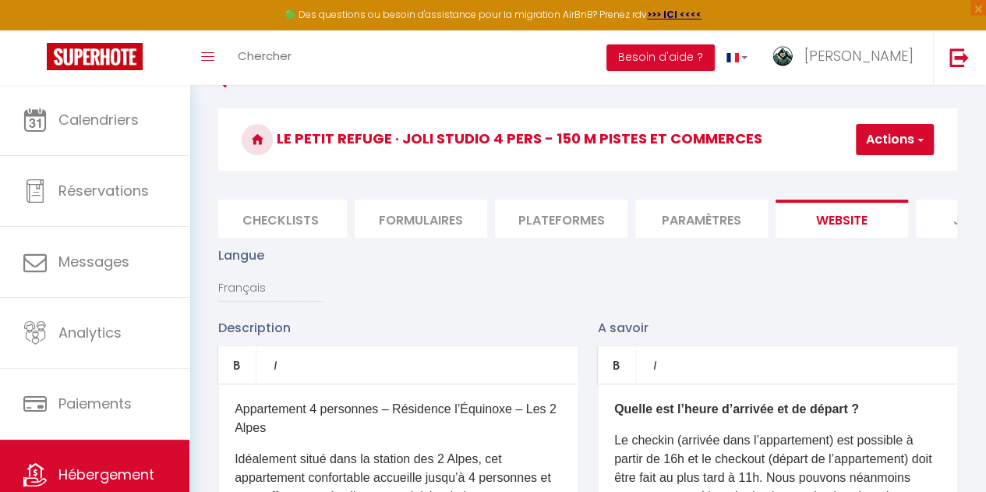
drag, startPoint x: 897, startPoint y: 155, endPoint x: 893, endPoint y: 131, distance: 24.5
click at [893, 131] on div "Le petit refuge · Joli studio 4 pers - 150 m pistes et commerces Actions Enregi…" at bounding box center [587, 143] width 739 height 71
click at [893, 131] on button "Actions" at bounding box center [895, 139] width 78 height 31
click at [888, 171] on link "Enregistrer" at bounding box center [871, 174] width 123 height 20
click at [890, 146] on button "Actions" at bounding box center [895, 139] width 78 height 31
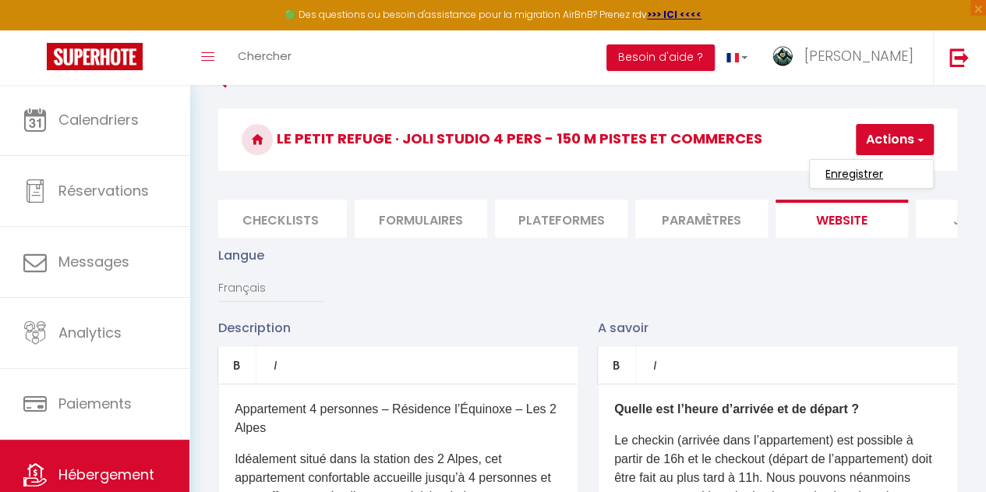
click at [843, 175] on input "Enregistrer" at bounding box center [854, 174] width 58 height 16
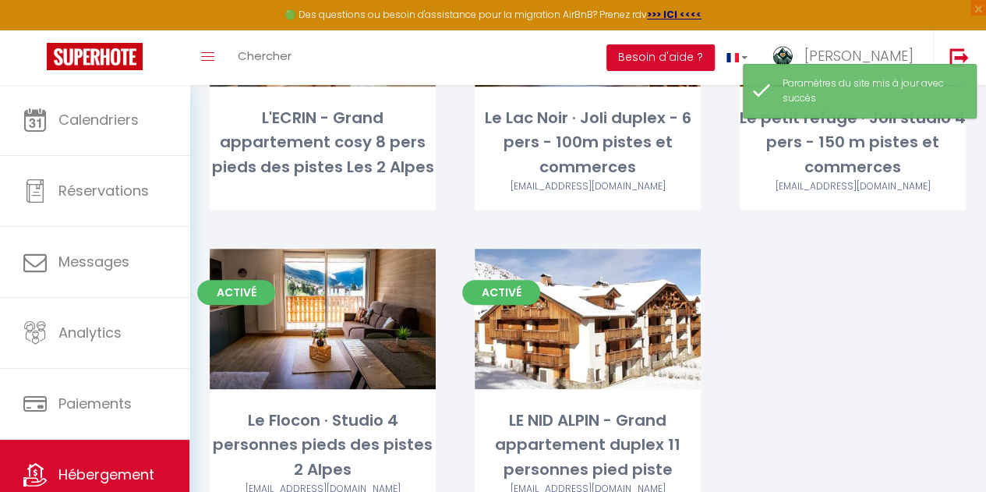
scroll to position [324, 0]
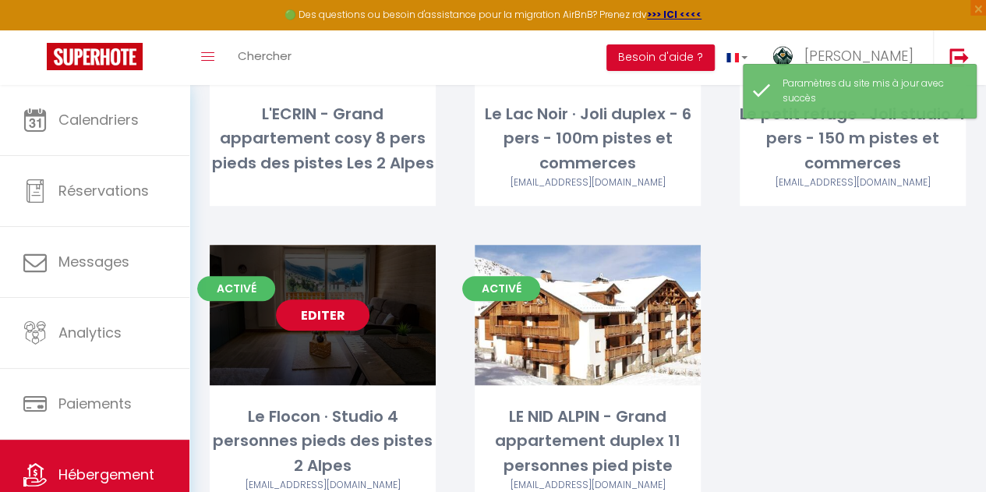
click at [314, 333] on div "Editer" at bounding box center [323, 315] width 226 height 140
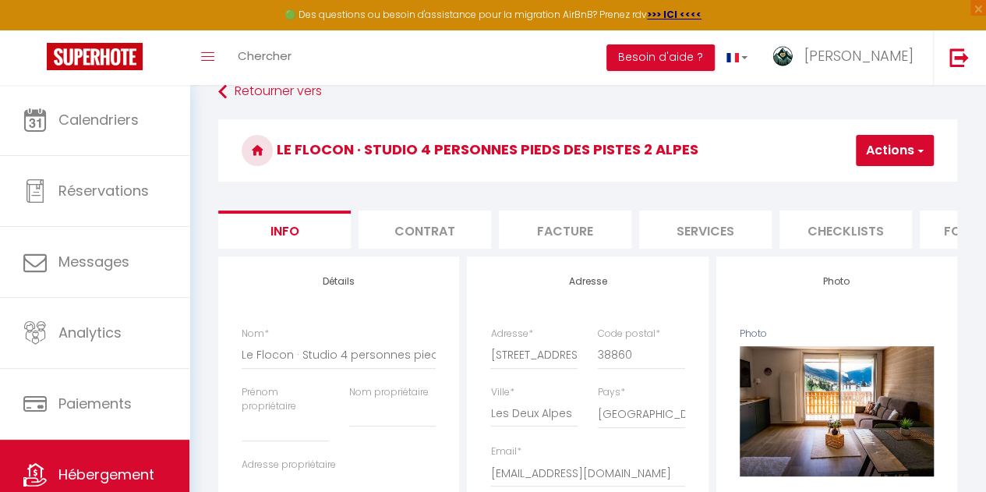
scroll to position [166, 0]
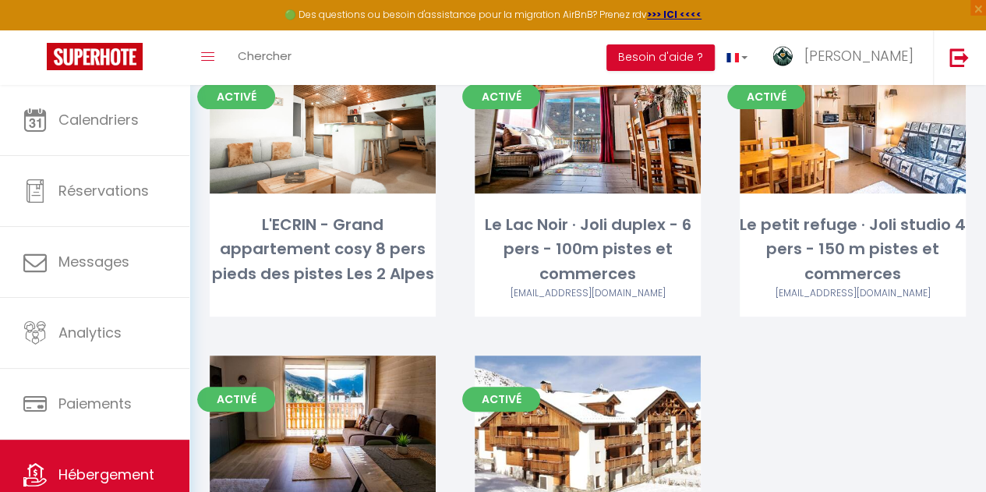
scroll to position [309, 0]
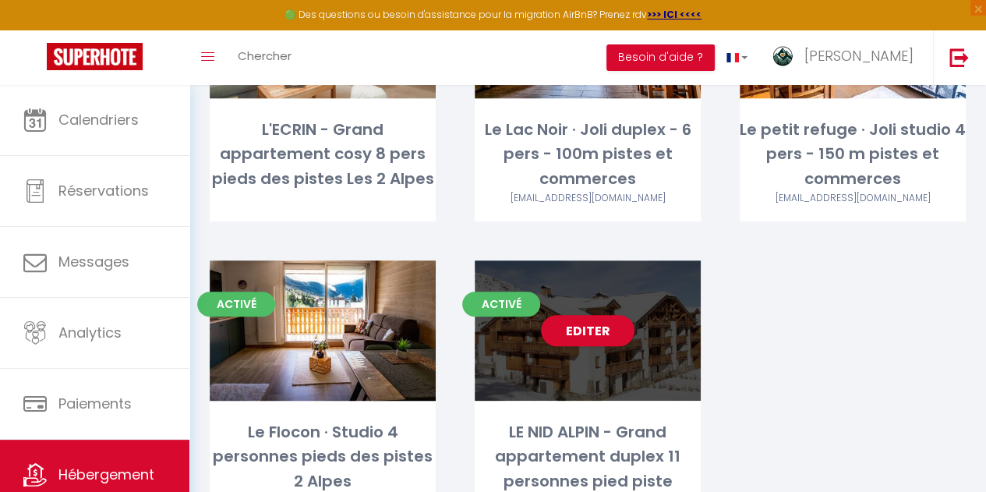
click at [653, 307] on div "Editer" at bounding box center [588, 330] width 226 height 140
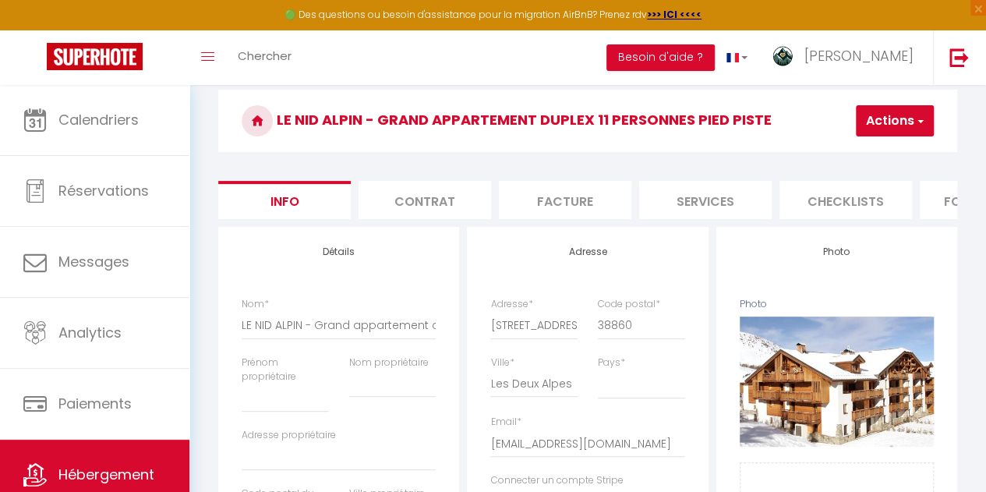
scroll to position [111, 0]
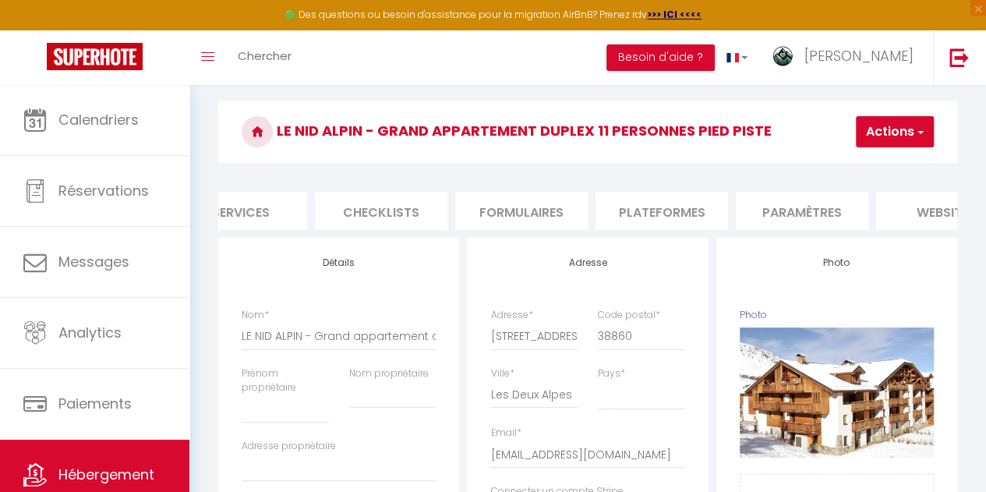
scroll to position [0, 550]
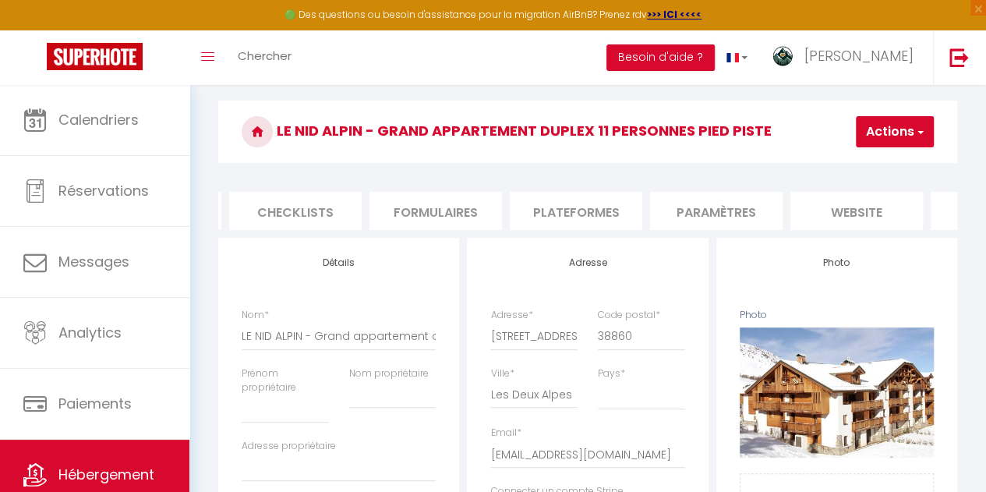
click at [815, 211] on li "website" at bounding box center [856, 211] width 132 height 38
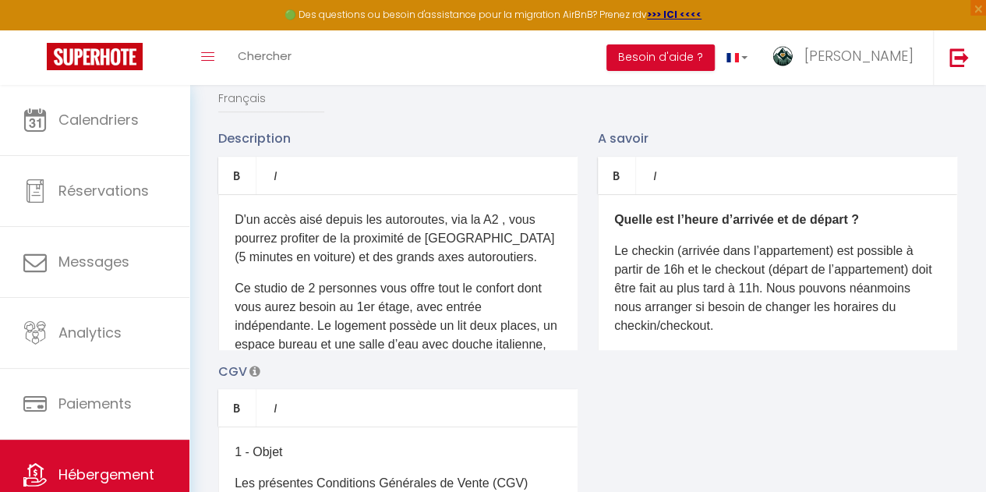
scroll to position [311, 0]
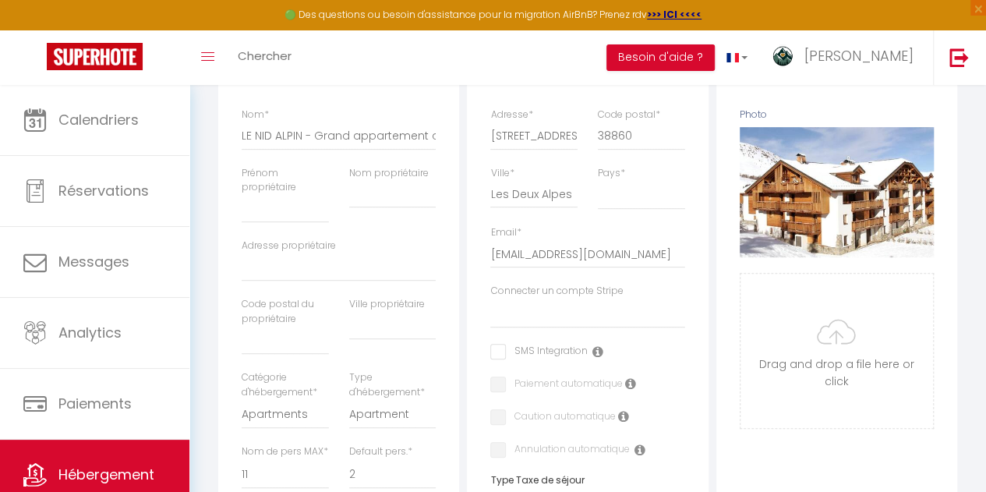
scroll to position [111, 0]
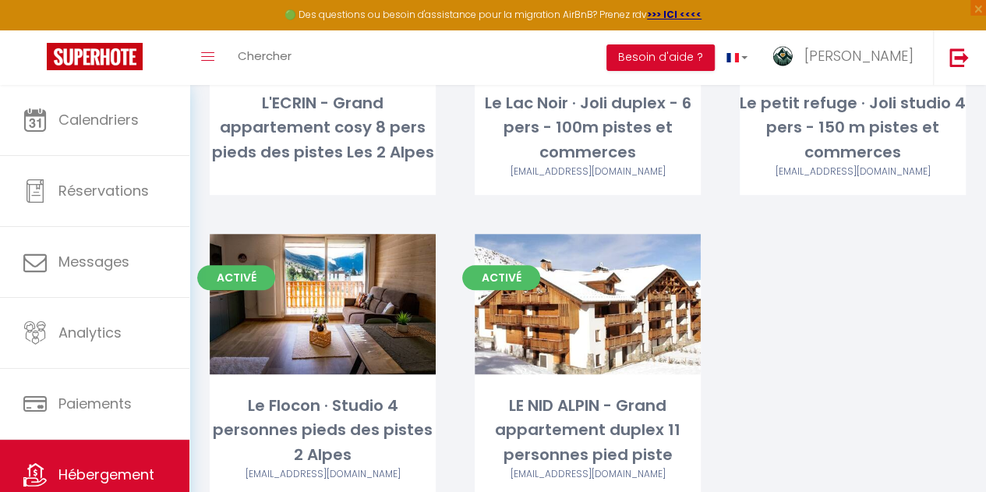
scroll to position [348, 0]
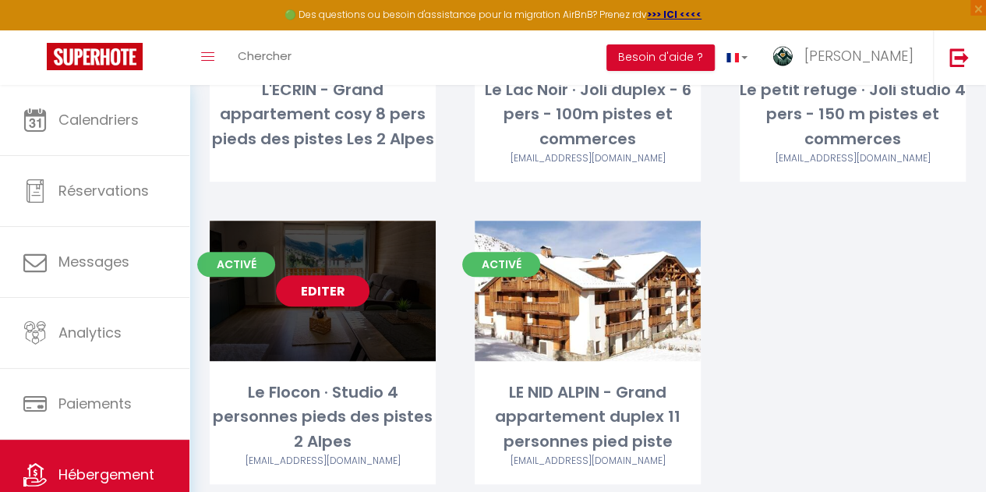
click at [327, 288] on link "Editer" at bounding box center [323, 290] width 94 height 31
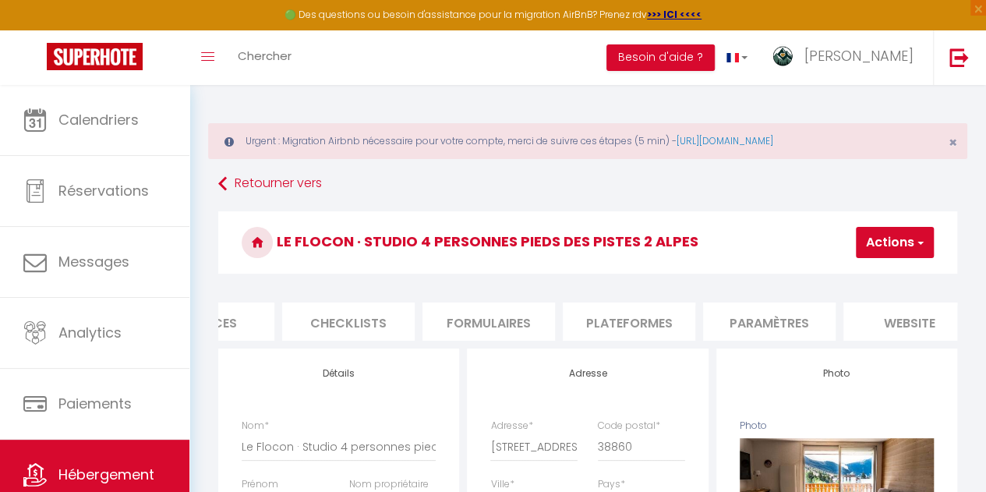
scroll to position [0, 505]
click at [909, 324] on li "website" at bounding box center [901, 321] width 132 height 38
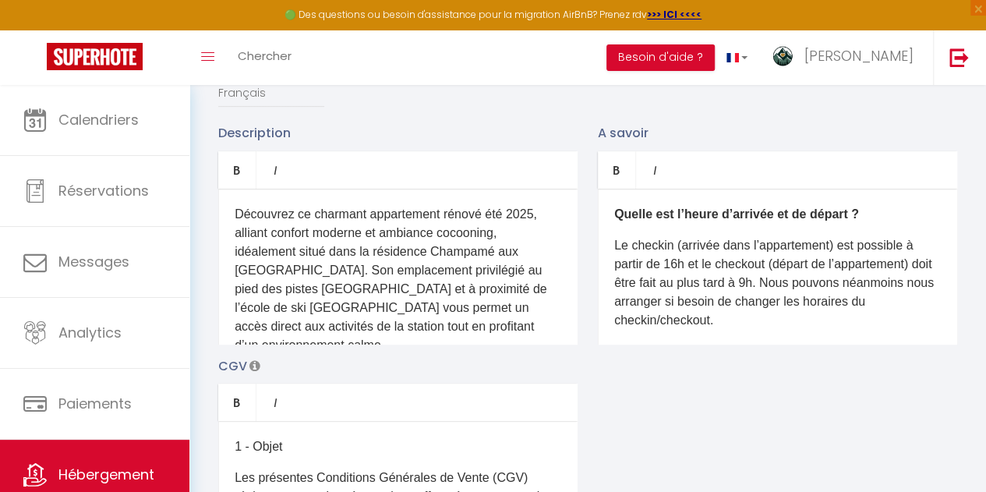
scroll to position [196, 0]
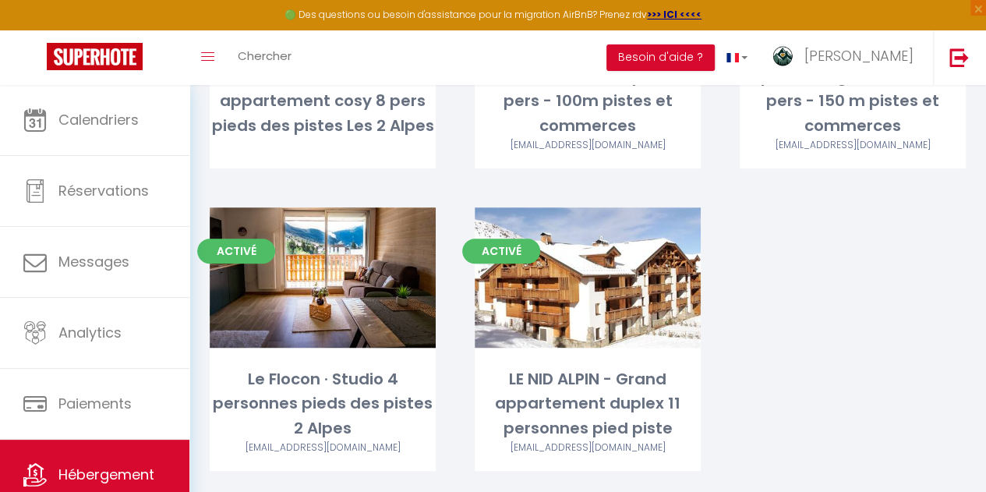
scroll to position [376, 0]
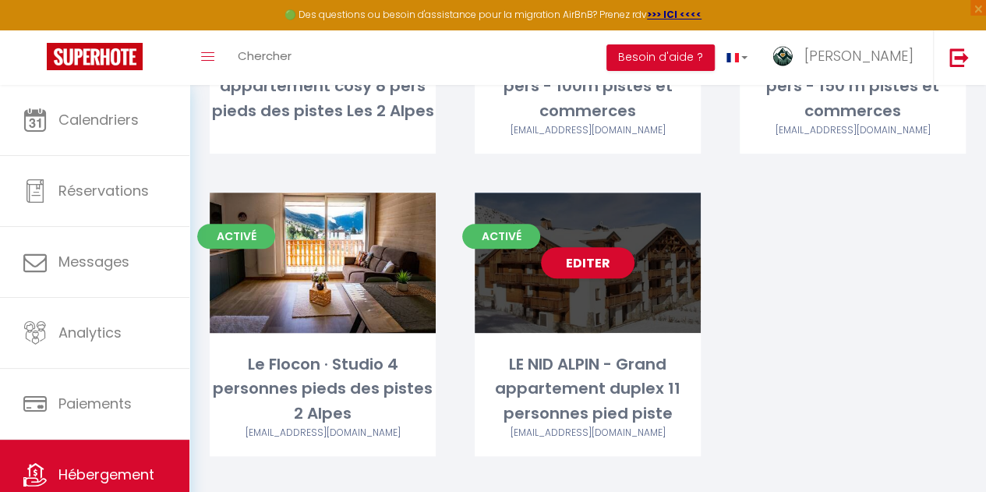
click at [630, 312] on div "Editer" at bounding box center [588, 262] width 226 height 140
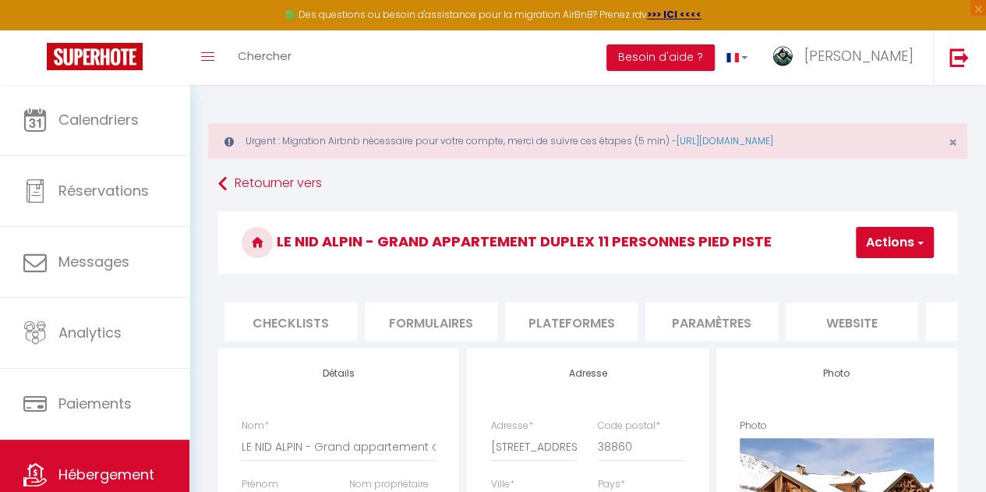
scroll to position [0, 553]
click at [860, 334] on li "website" at bounding box center [853, 321] width 132 height 38
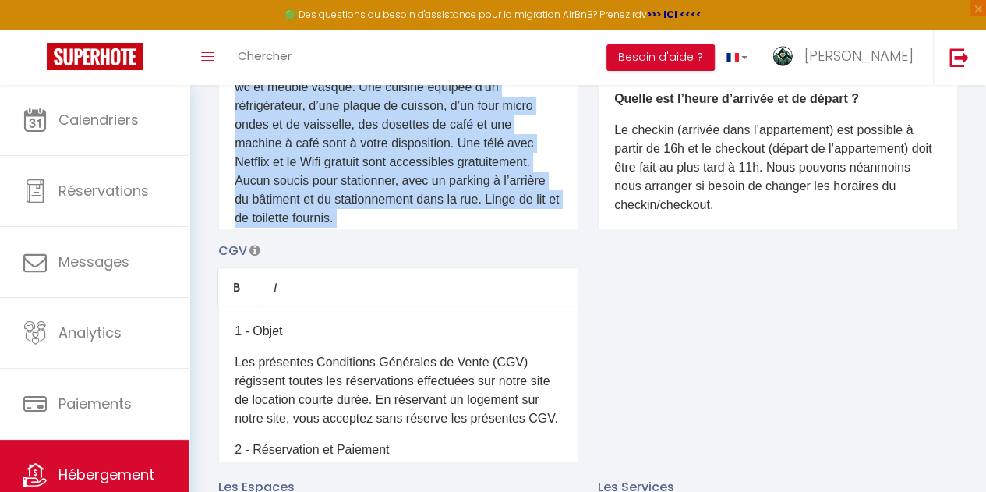
scroll to position [272, 0]
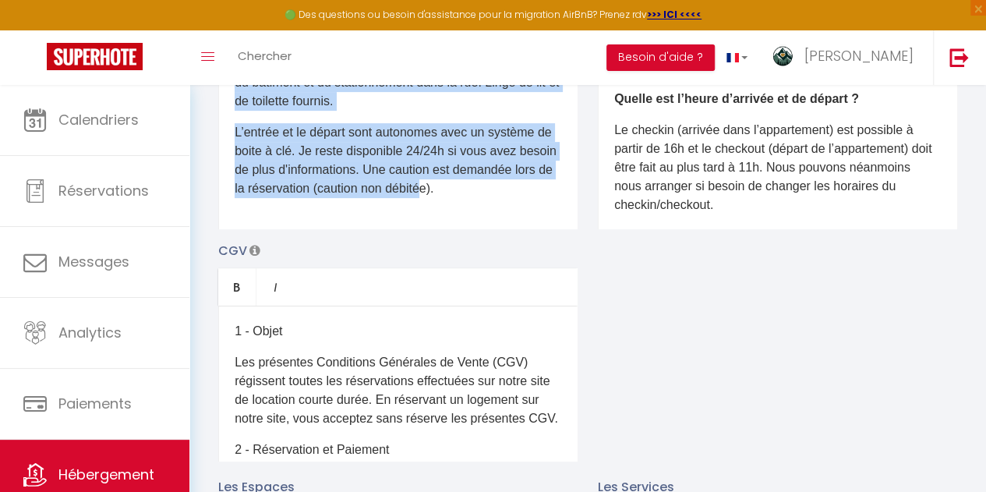
drag, startPoint x: 235, startPoint y: 108, endPoint x: 530, endPoint y: 303, distance: 353.8
click at [530, 303] on div "Description Bold Italic Rich text editor D'un accès aisé depuis les autoroutes,…" at bounding box center [587, 234] width 759 height 453
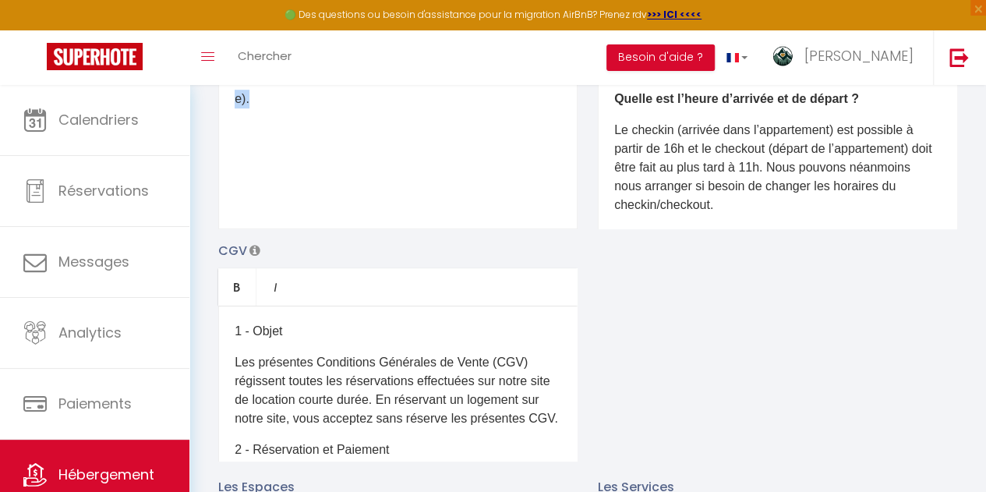
drag, startPoint x: 267, startPoint y: 115, endPoint x: 185, endPoint y: 108, distance: 81.3
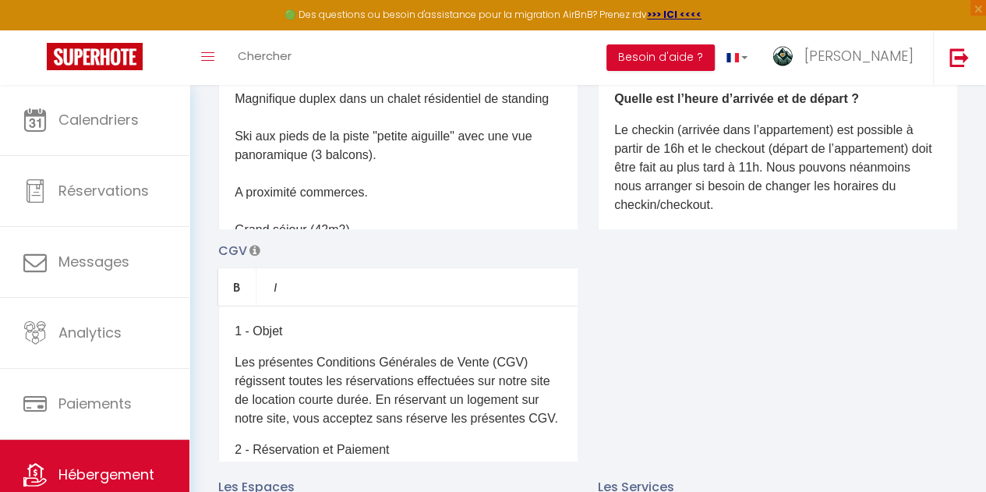
click at [263, 146] on p "Magnifique duplex dans un chalet résidentiel de standing Ski aux pieds de la pi…" at bounding box center [398, 258] width 327 height 337
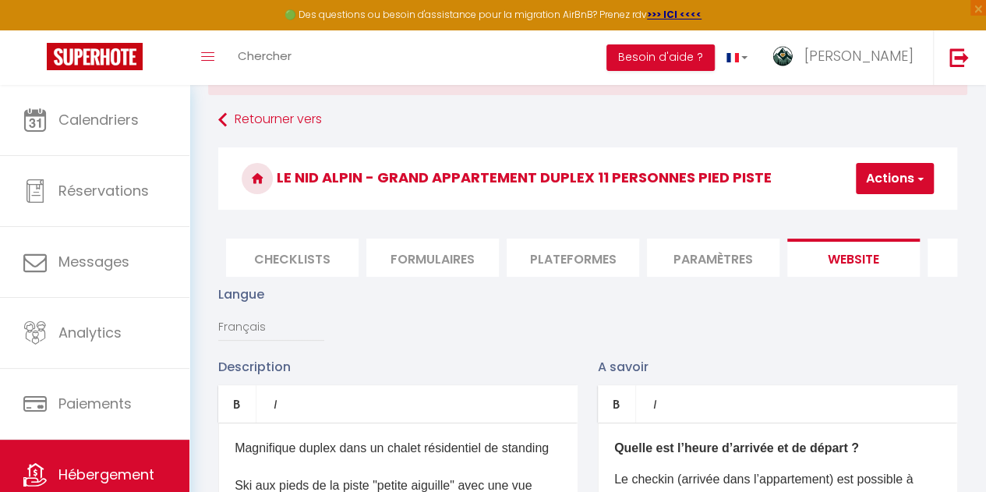
scroll to position [61, 0]
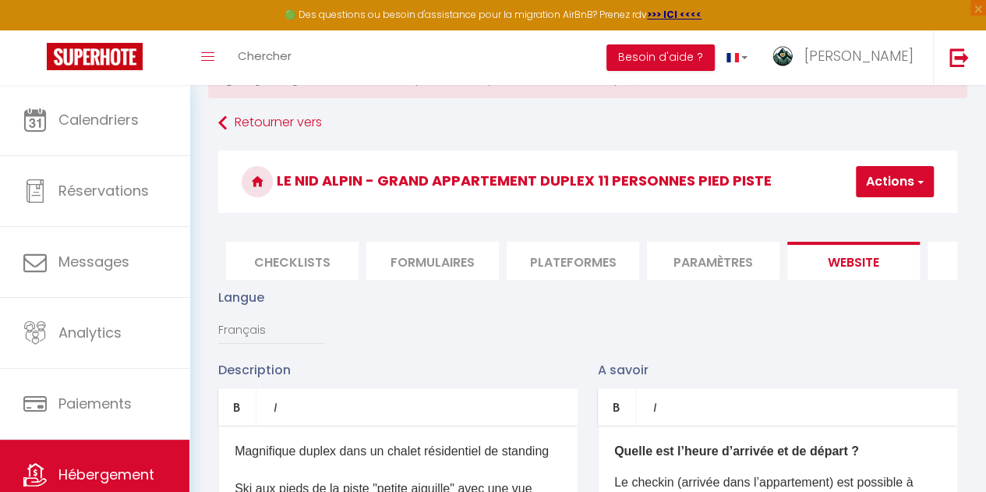
click at [884, 189] on button "Actions" at bounding box center [895, 181] width 78 height 31
click at [849, 214] on input "Enregistrer" at bounding box center [854, 216] width 58 height 16
